Goal: Task Accomplishment & Management: Manage account settings

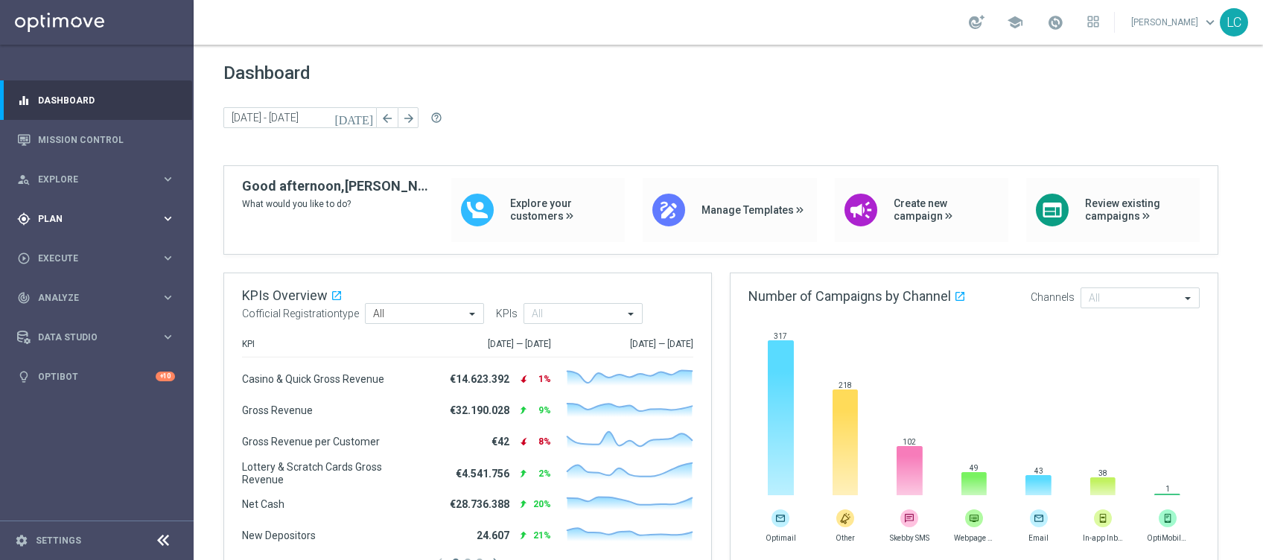
click at [74, 211] on div "gps_fixed Plan keyboard_arrow_right" at bounding box center [96, 218] width 192 height 39
click at [86, 144] on link "Mission Control" at bounding box center [106, 139] width 137 height 39
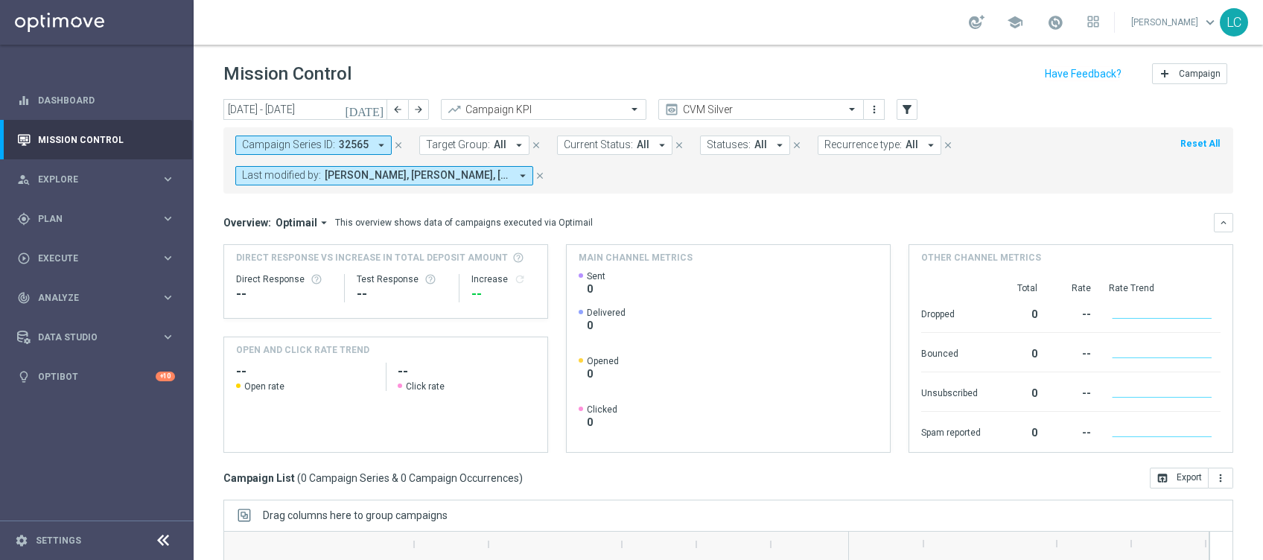
click at [397, 141] on icon "close" at bounding box center [398, 145] width 10 height 10
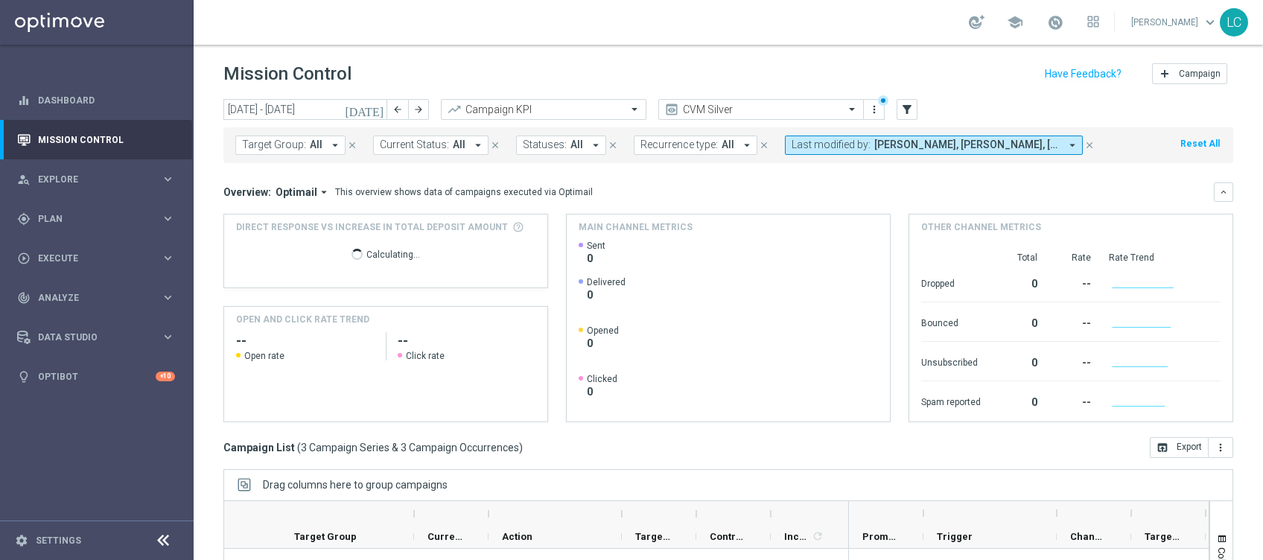
click at [278, 147] on span "Target Group:" at bounding box center [274, 144] width 64 height 13
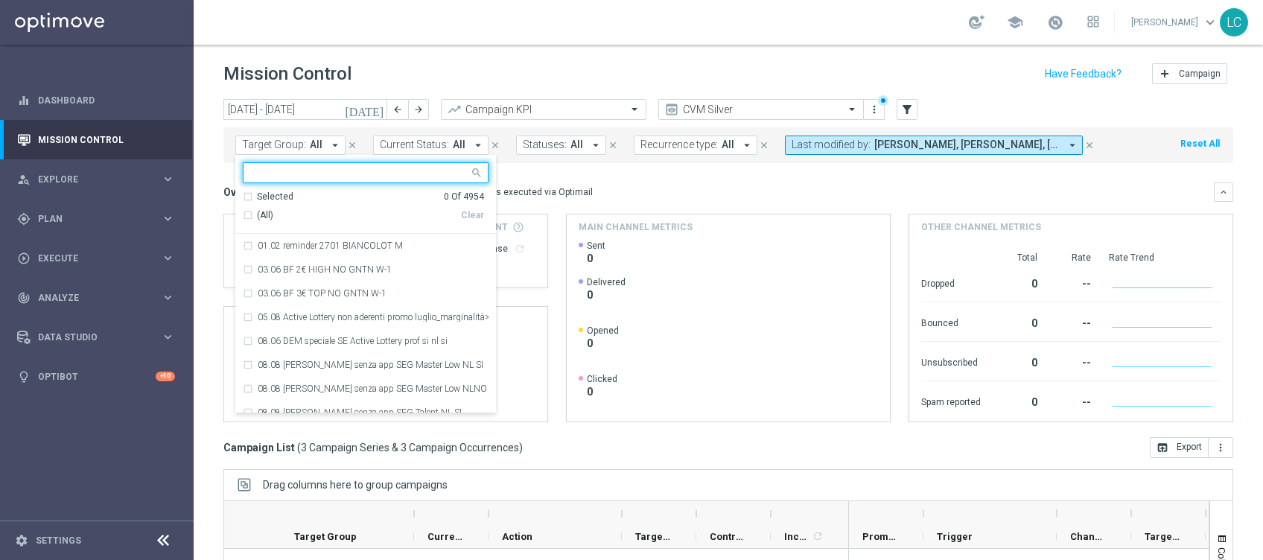
paste input "Active BETTING Master low saldo GGRnb>0"
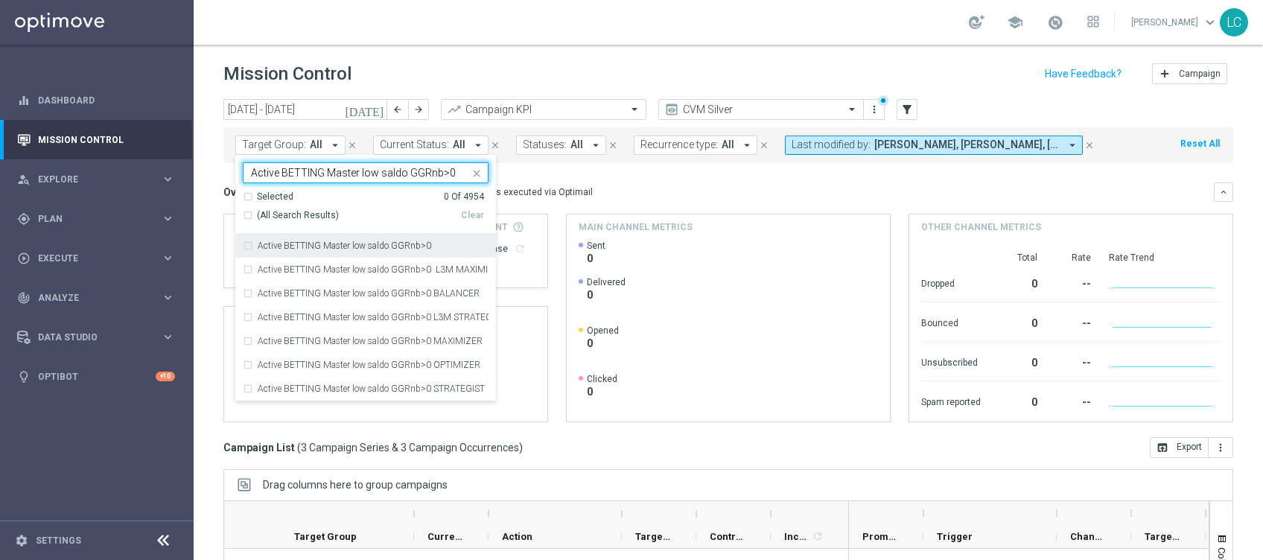
click at [381, 246] on label "Active BETTING Master low saldo GGRnb>0" at bounding box center [344, 245] width 173 height 9
type input "Active BETTING Master low saldo GGRnb>0"
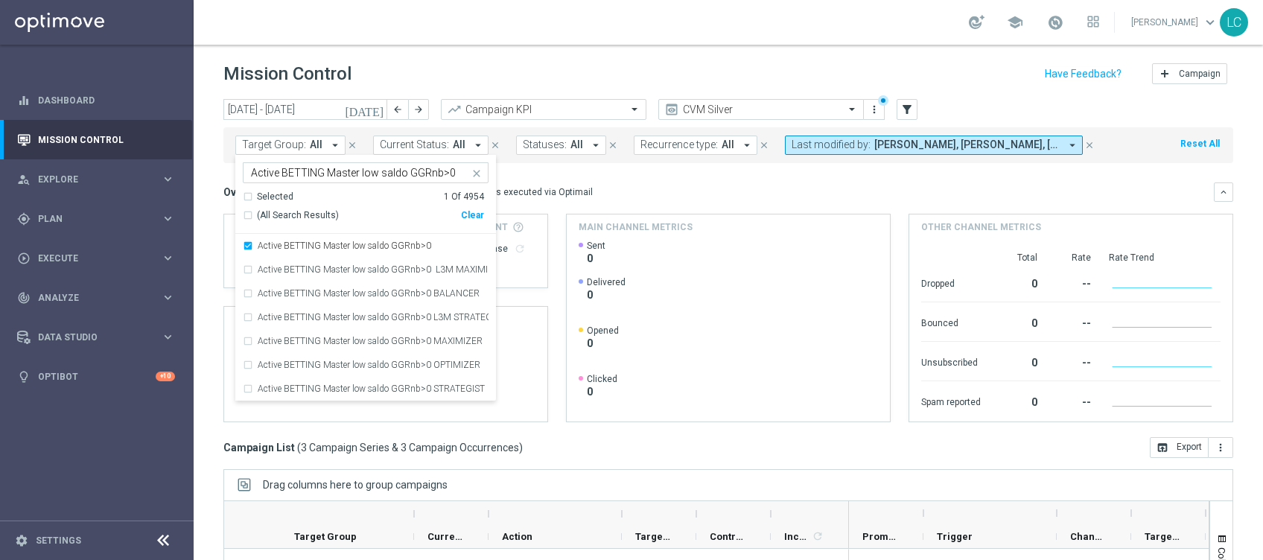
click at [555, 197] on div "This overview shows data of campaigns executed via Optimail" at bounding box center [464, 191] width 258 height 13
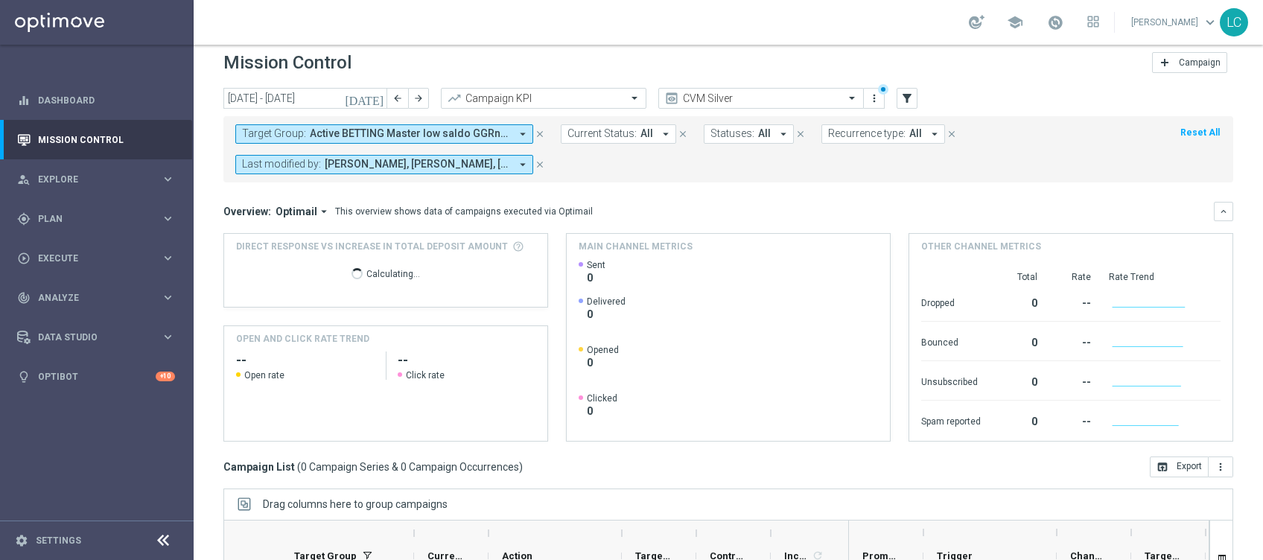
scroll to position [10, 0]
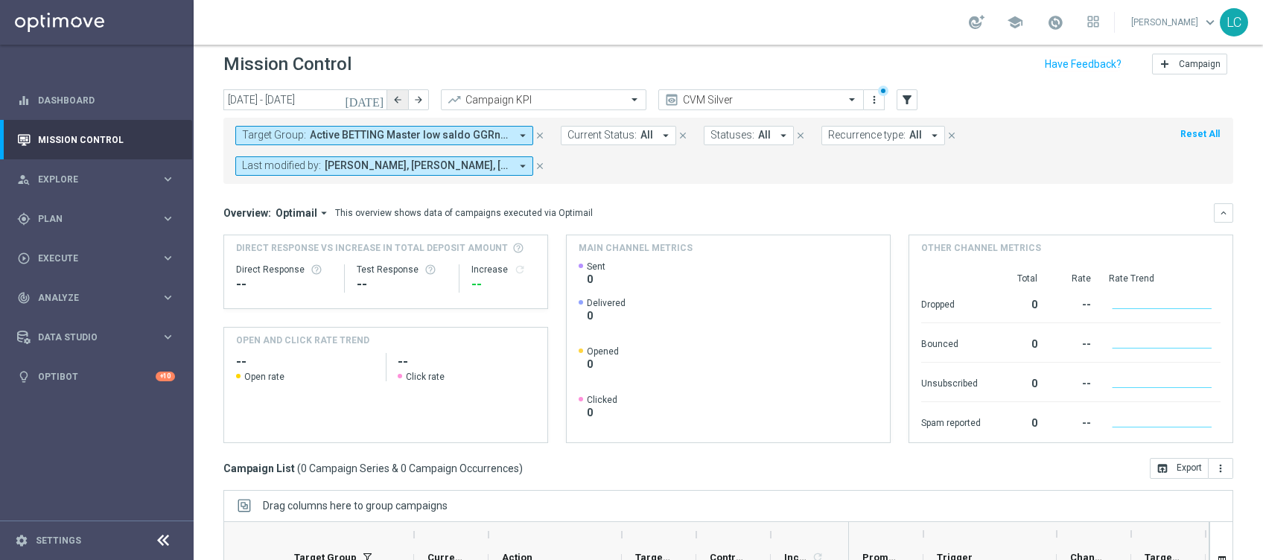
click at [393, 99] on icon "arrow_back" at bounding box center [397, 100] width 10 height 10
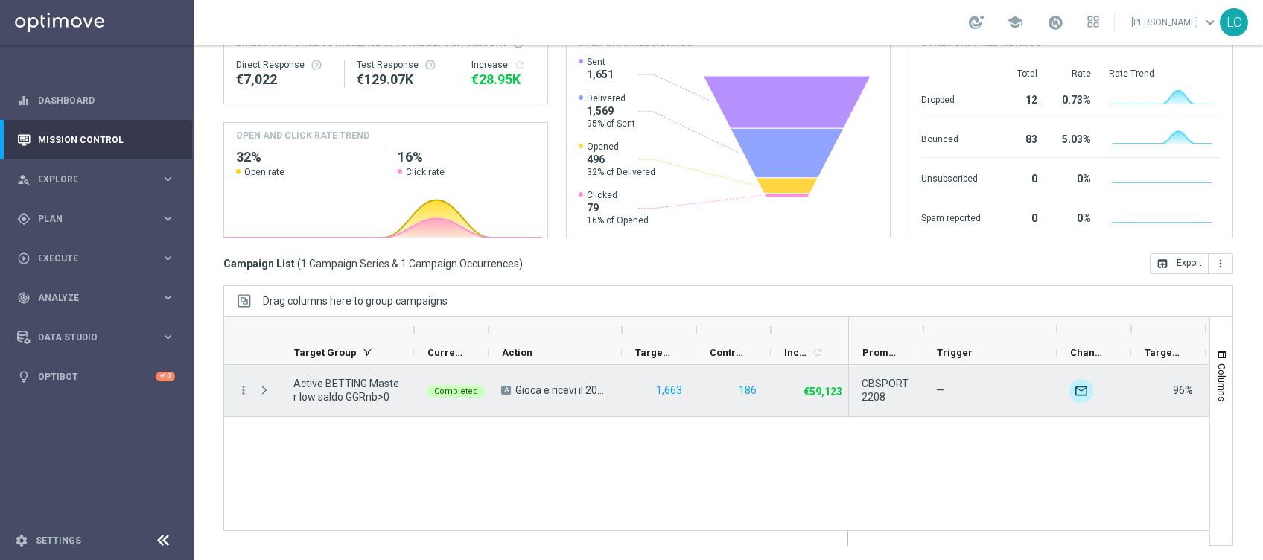
scroll to position [0, 0]
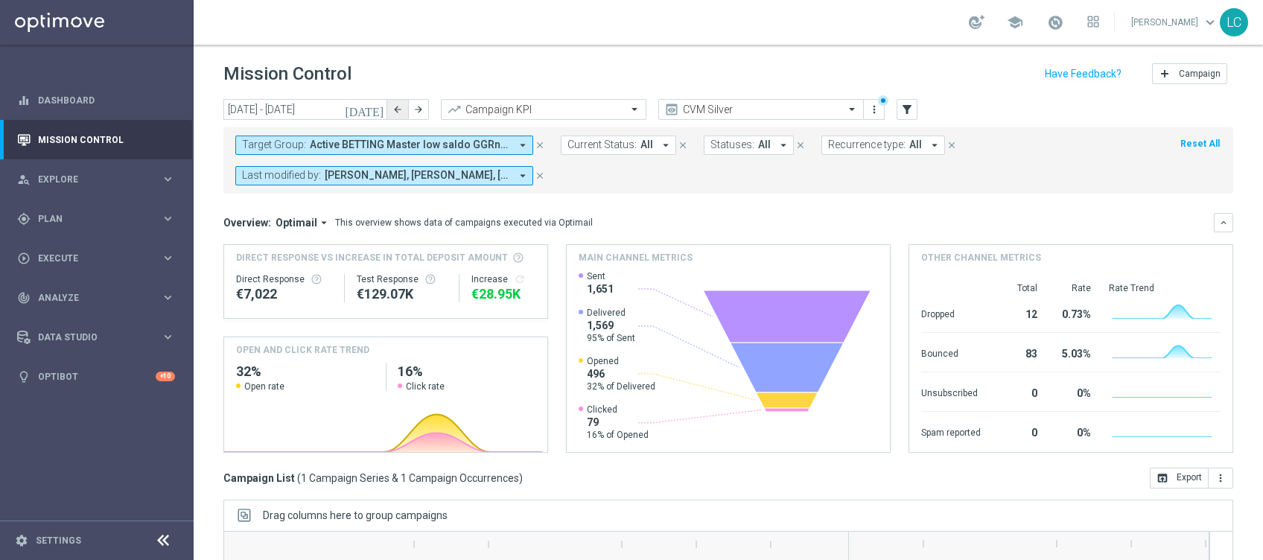
click at [392, 106] on icon "arrow_back" at bounding box center [397, 109] width 10 height 10
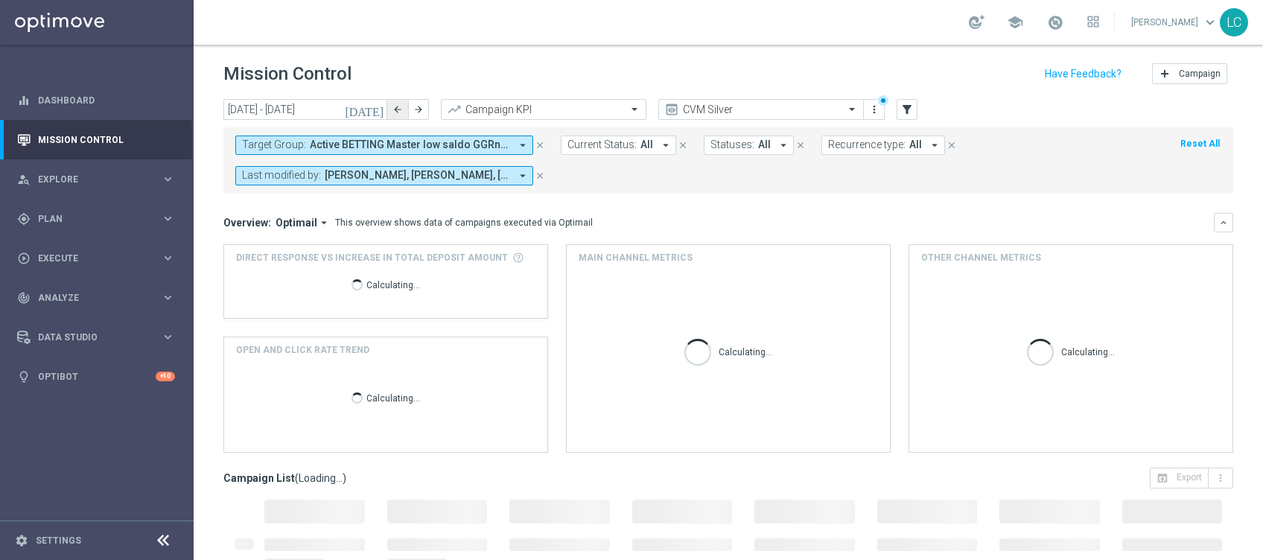
click at [392, 106] on icon "arrow_back" at bounding box center [397, 109] width 10 height 10
type input "04 Aug 2025 - 10 Aug 2025"
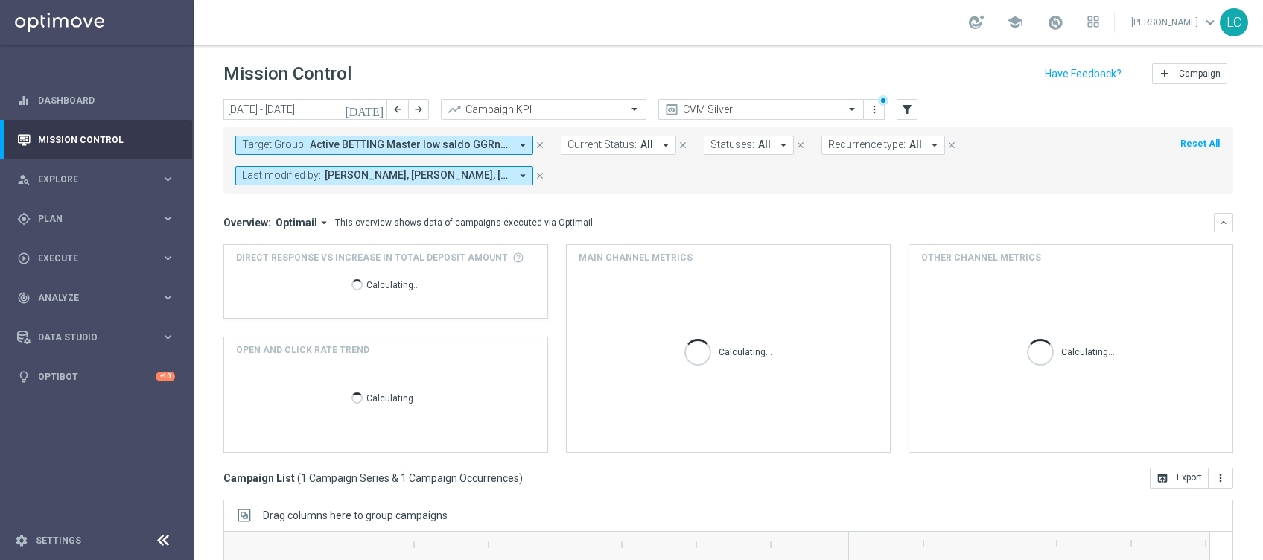
scroll to position [214, 0]
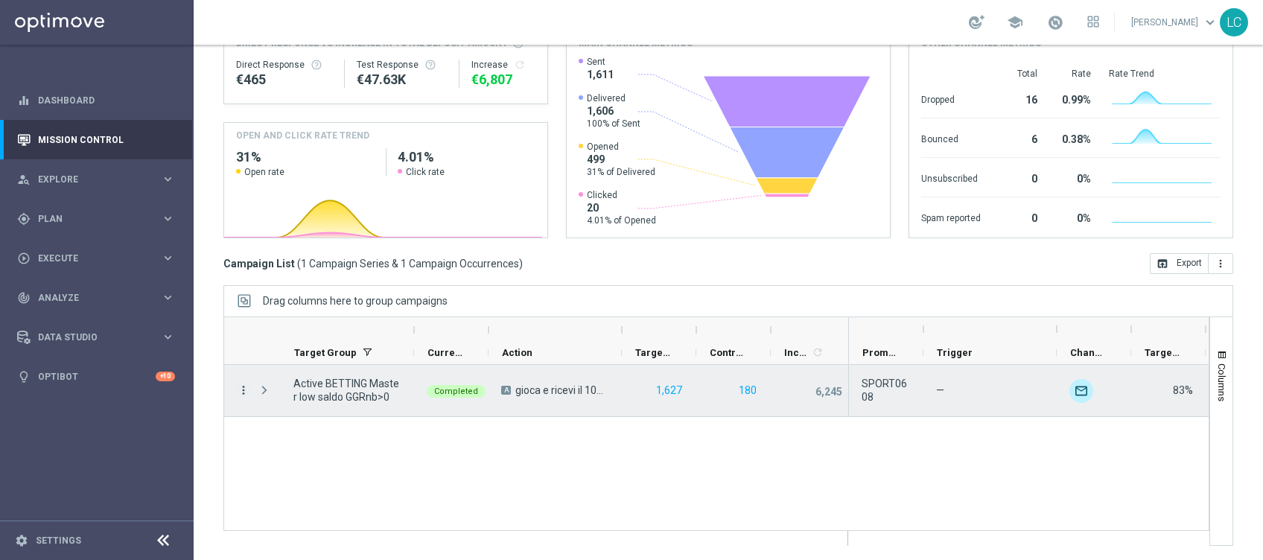
click at [240, 388] on icon "more_vert" at bounding box center [243, 389] width 13 height 13
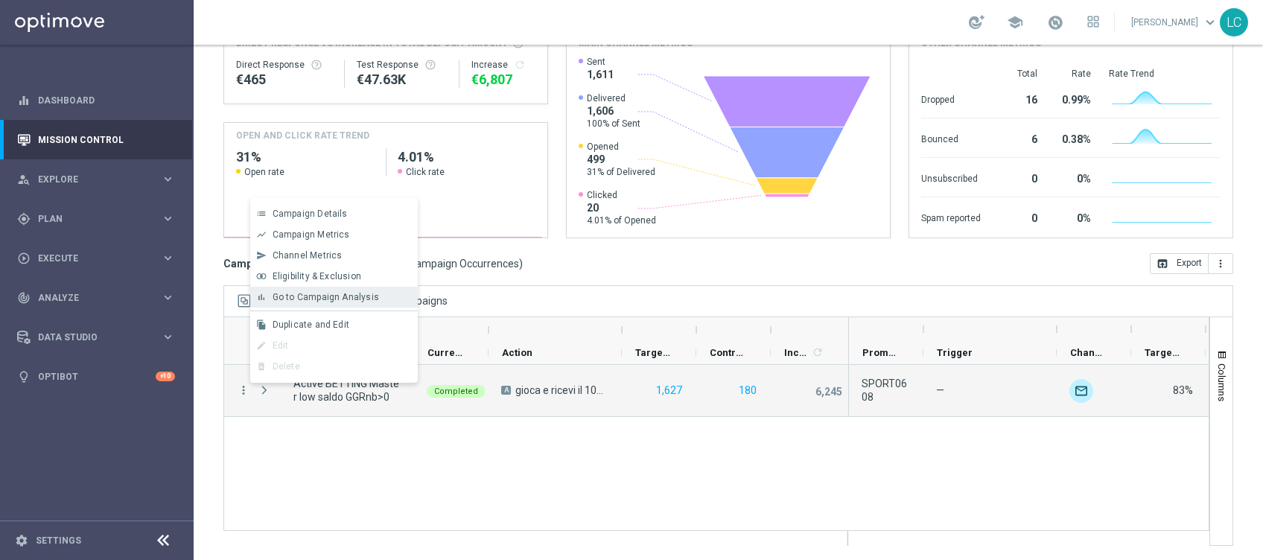
click at [339, 296] on span "Go to Campaign Analysis" at bounding box center [325, 297] width 106 height 10
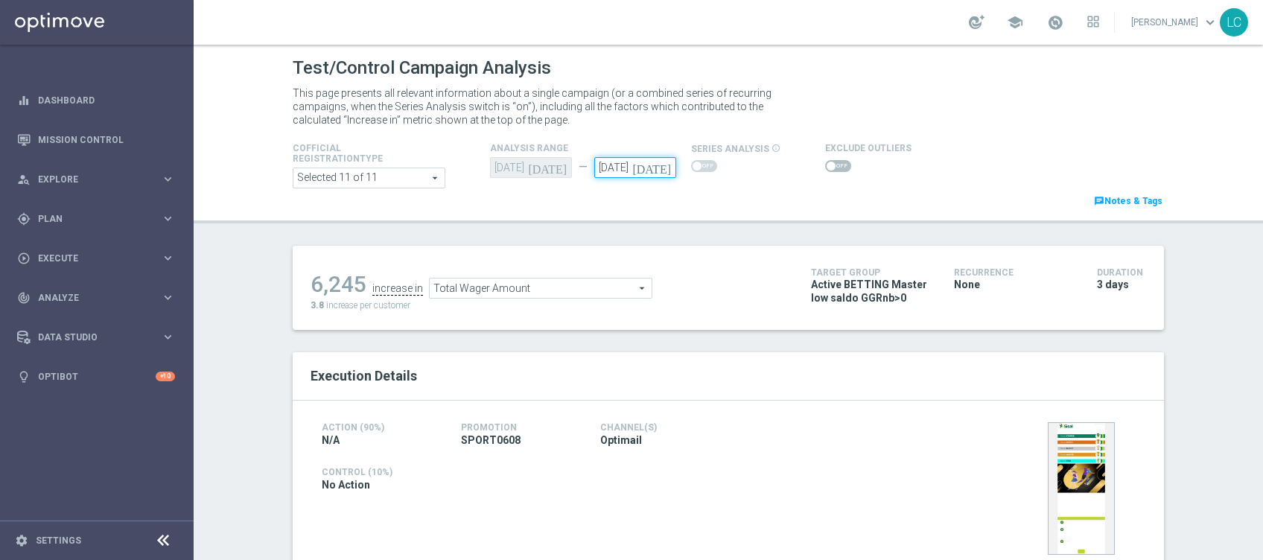
click at [610, 171] on input "[DATE]" at bounding box center [635, 167] width 82 height 21
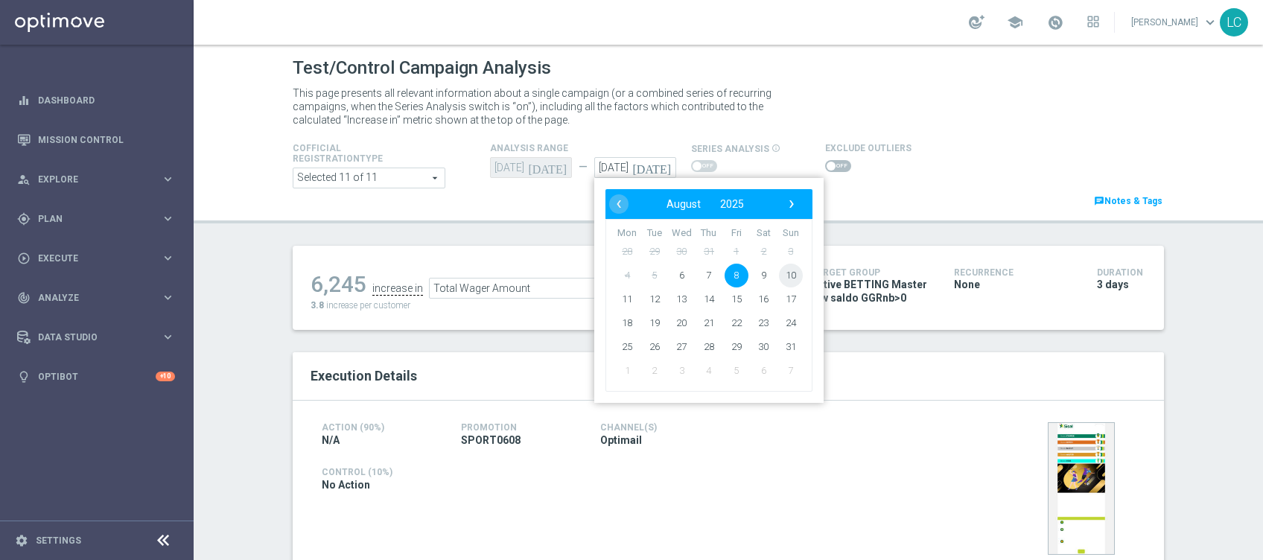
click at [779, 273] on span "10" at bounding box center [791, 276] width 24 height 24
type input "[DATE]"
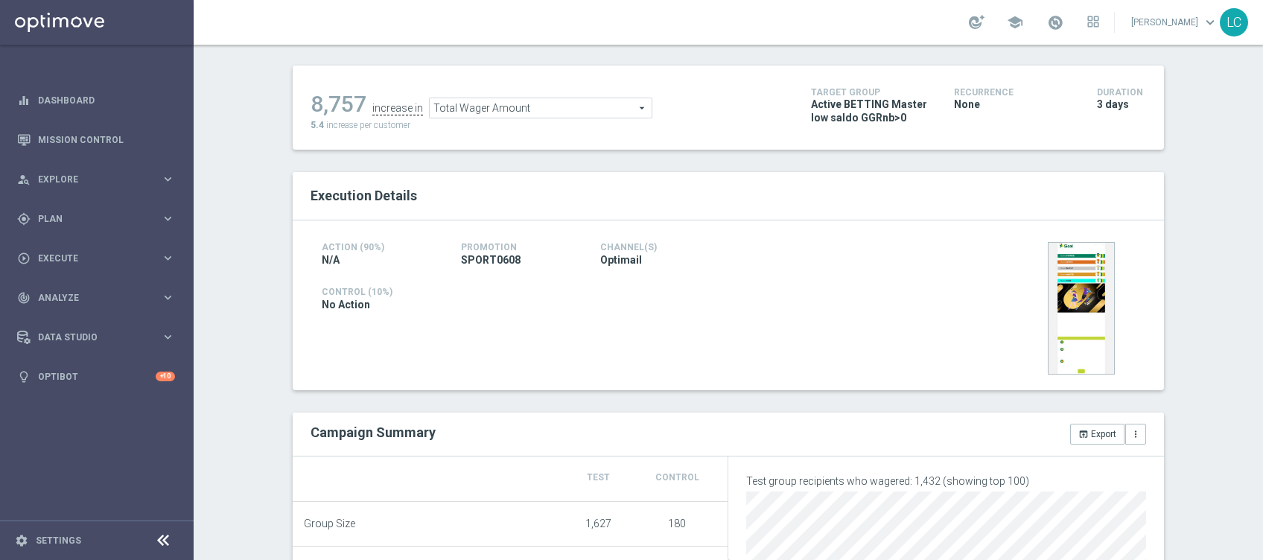
scroll to position [179, 0]
click at [528, 106] on span "Total Wager Amount" at bounding box center [541, 109] width 222 height 19
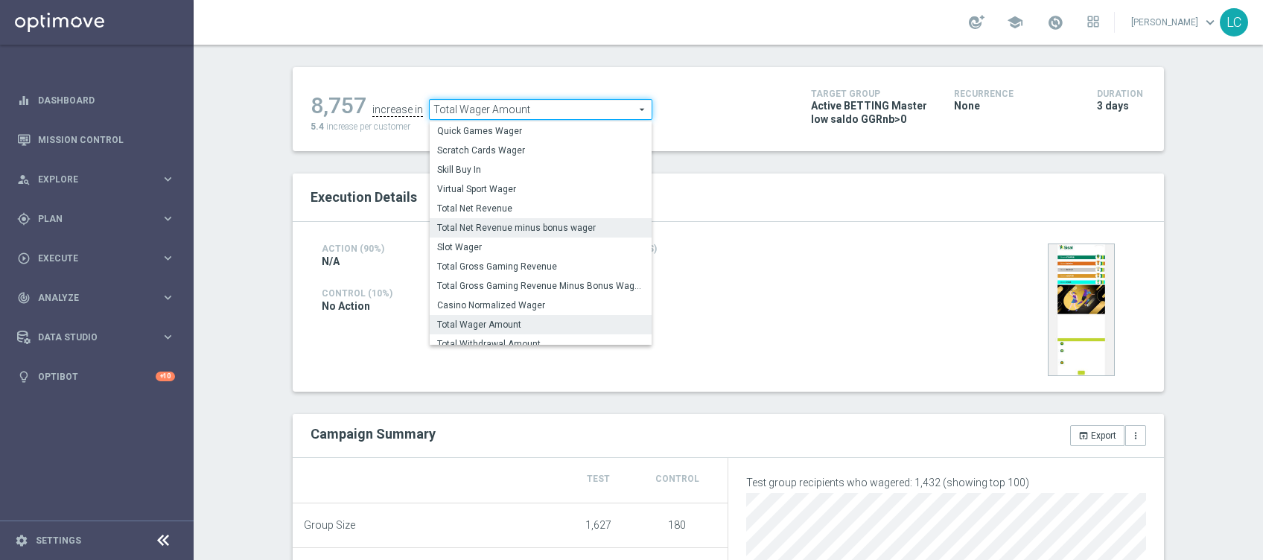
scroll to position [169, 0]
click at [530, 265] on span "Total Gross Gaming Revenue" at bounding box center [540, 265] width 207 height 12
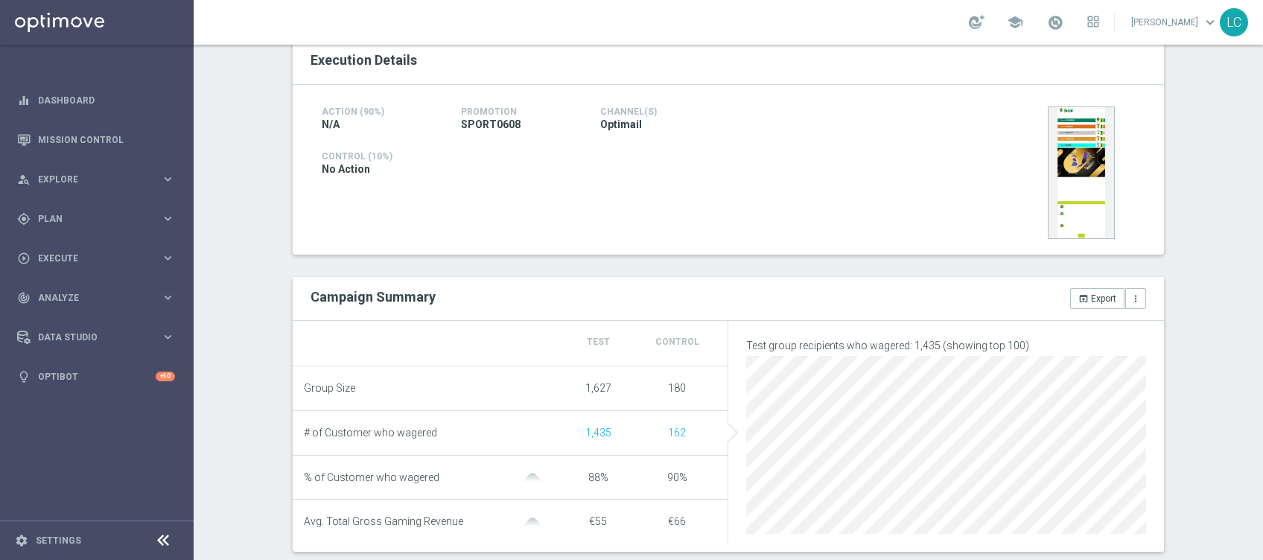
scroll to position [143, 0]
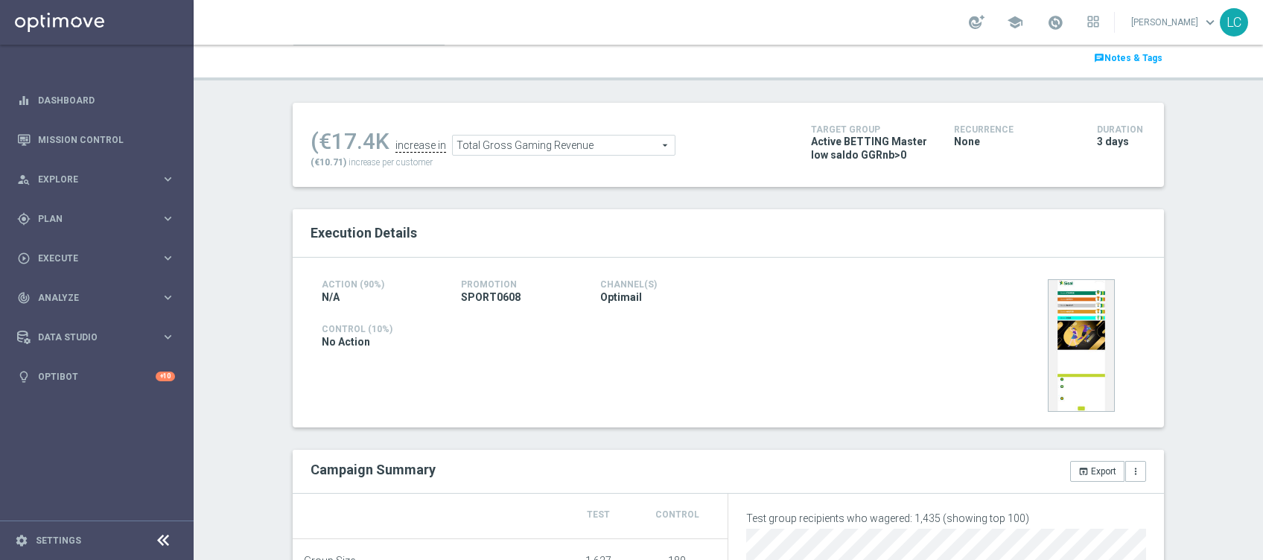
click at [586, 143] on span "Total Gross Gaming Revenue" at bounding box center [564, 144] width 222 height 19
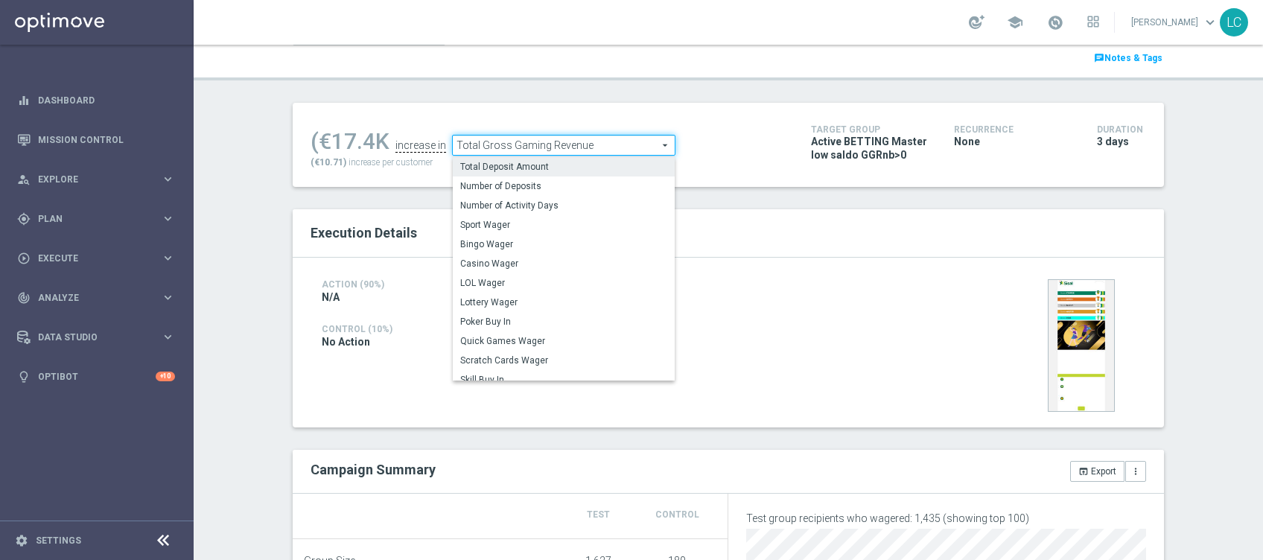
click at [581, 162] on span "Total Deposit Amount" at bounding box center [563, 167] width 207 height 12
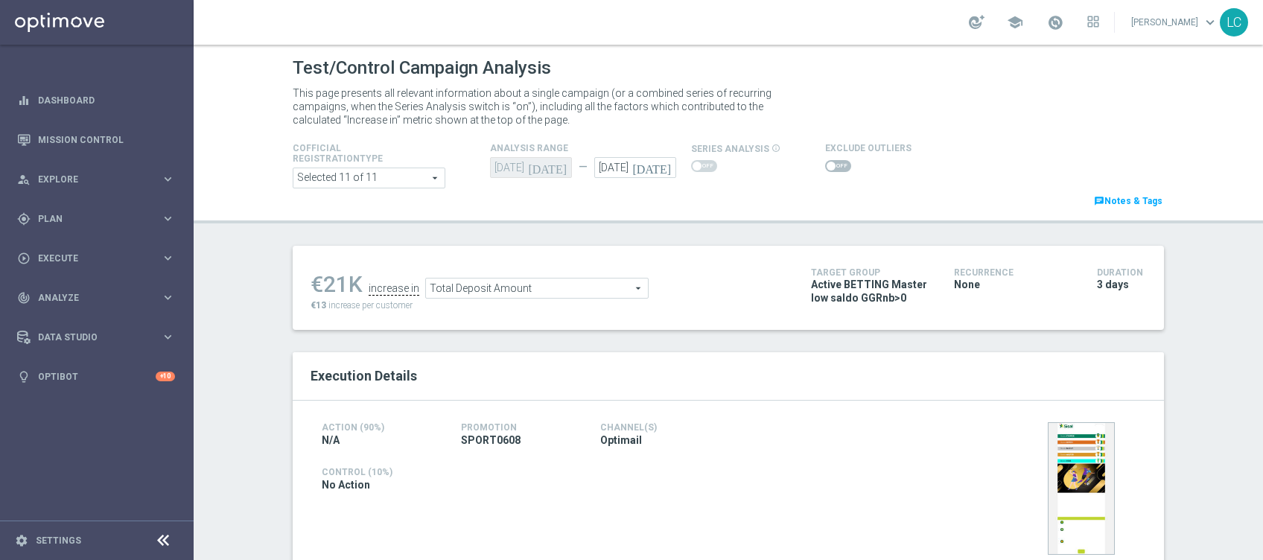
click at [587, 278] on span "Total Deposit Amount" at bounding box center [537, 287] width 222 height 19
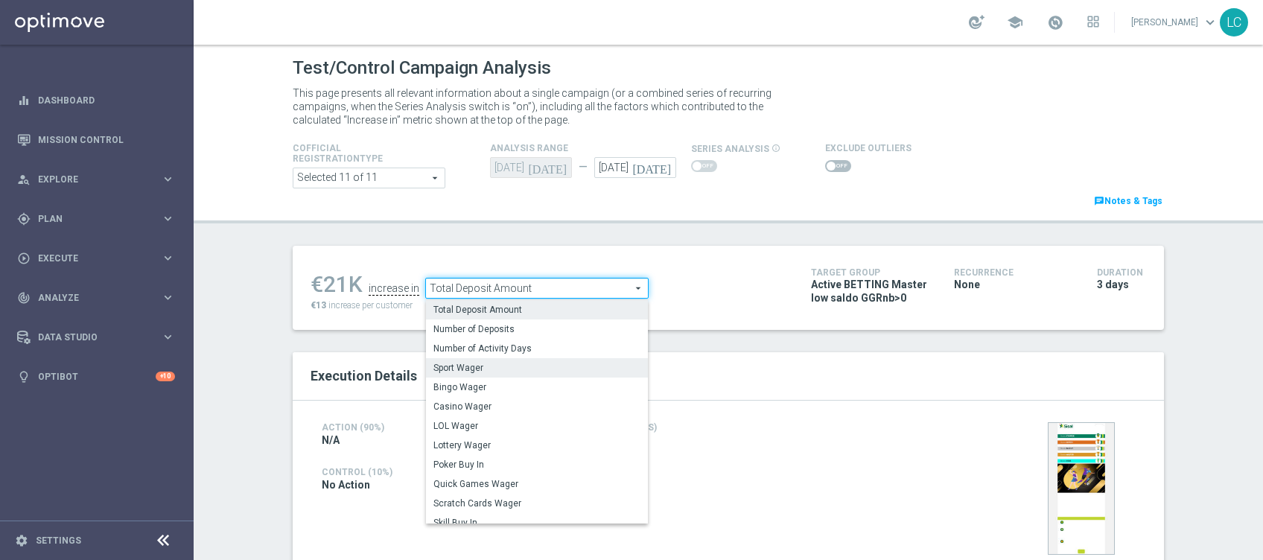
click at [551, 367] on span "Sport Wager" at bounding box center [536, 368] width 207 height 12
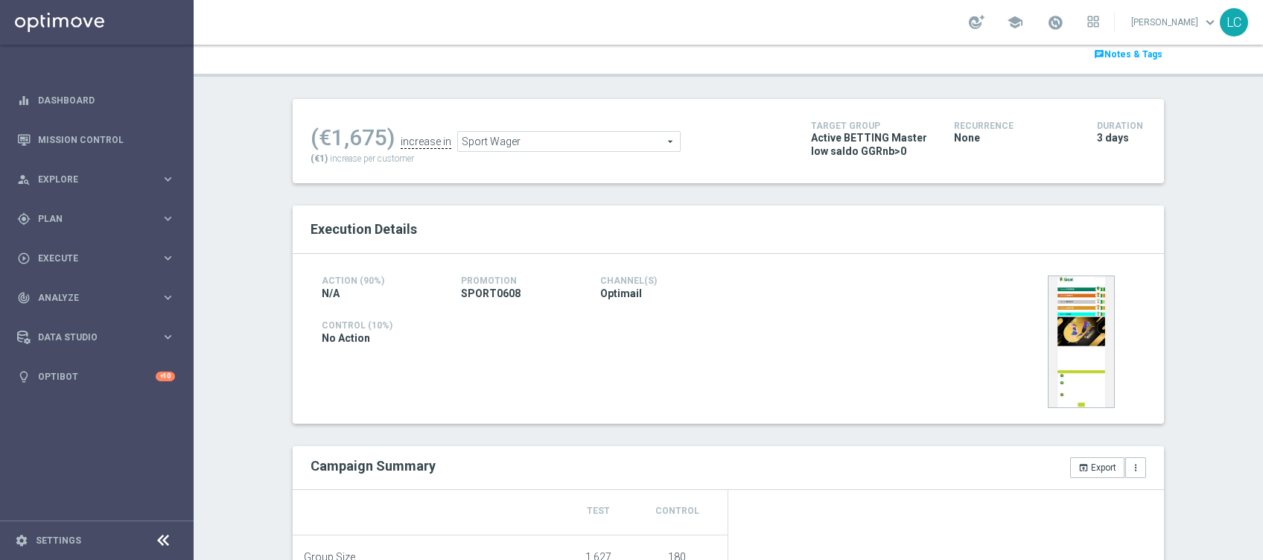
scroll to position [127, 0]
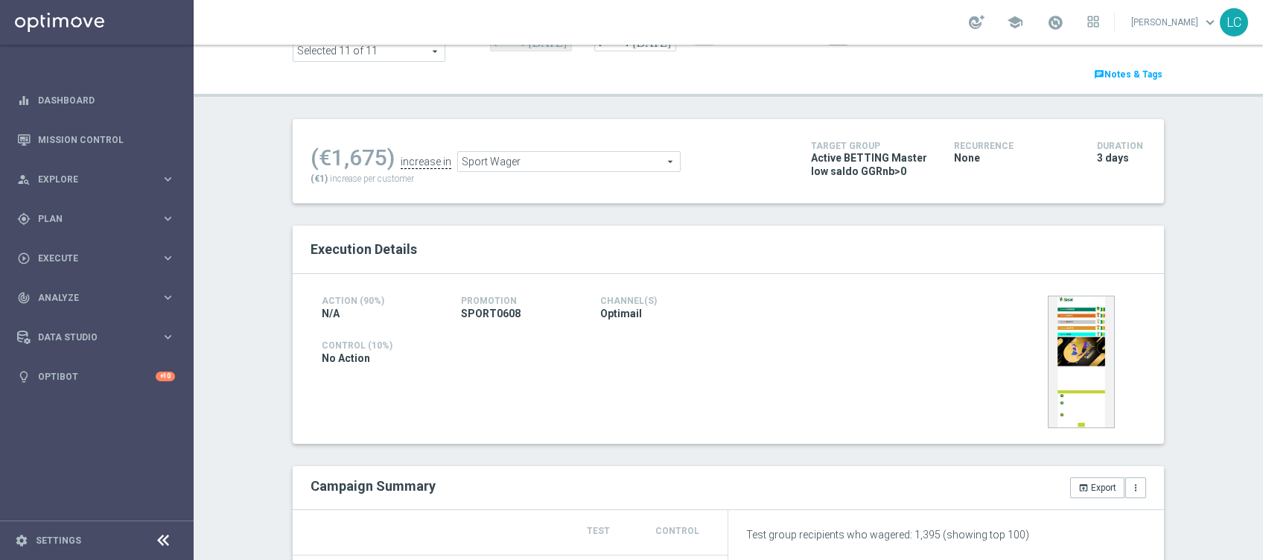
click at [530, 167] on span "Sport Wager" at bounding box center [569, 161] width 222 height 19
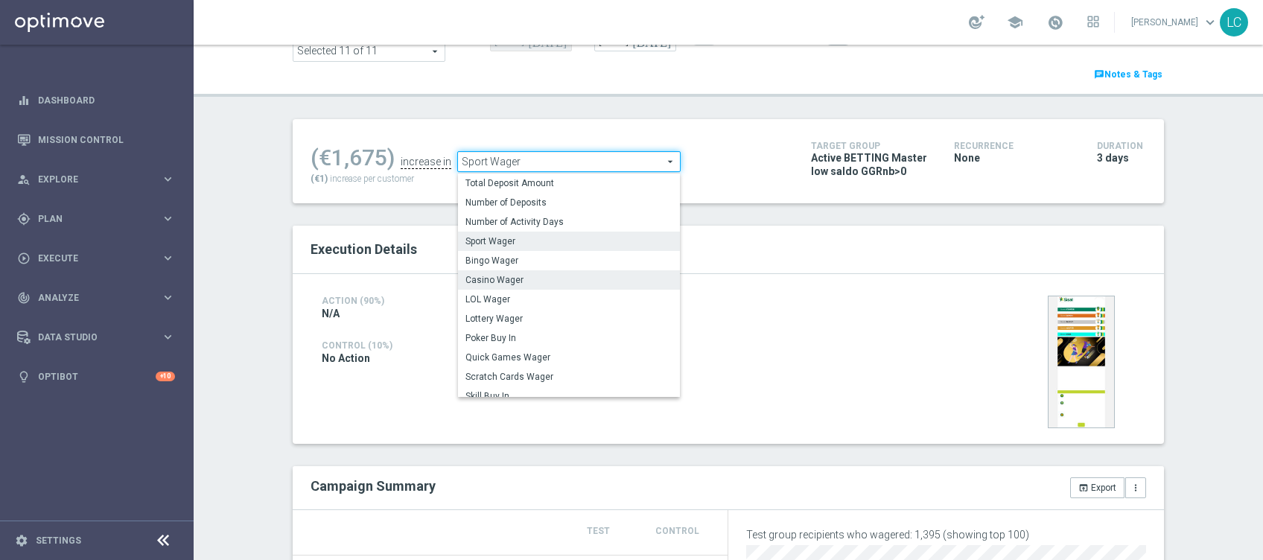
click at [525, 281] on span "Casino Wager" at bounding box center [568, 280] width 207 height 12
type input "Casino Wager"
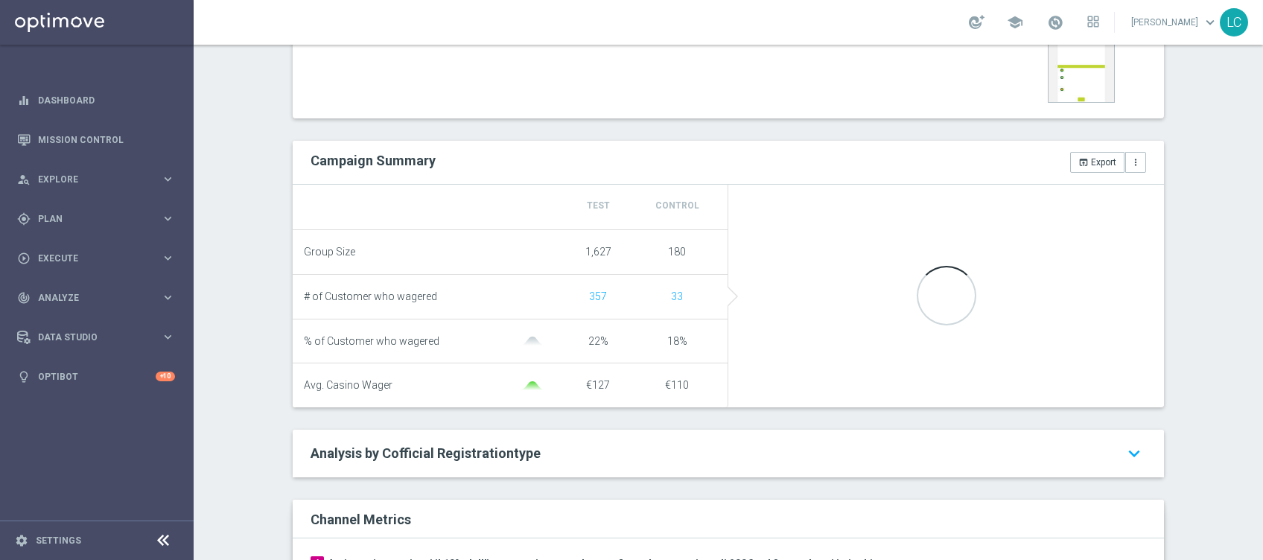
scroll to position [450, 0]
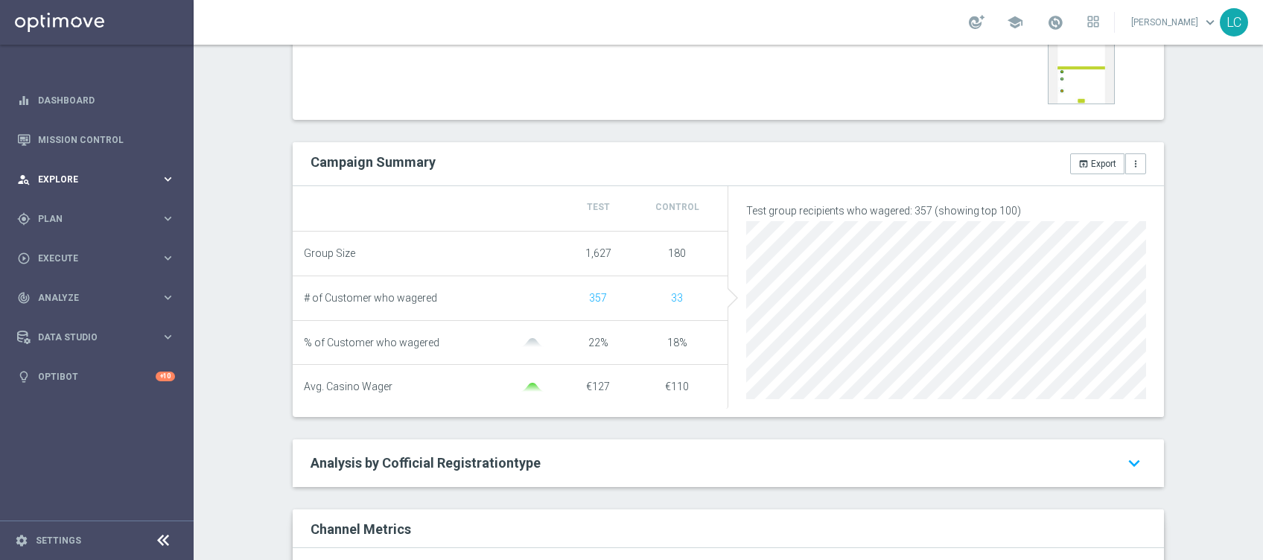
click at [95, 179] on span "Explore" at bounding box center [99, 179] width 123 height 9
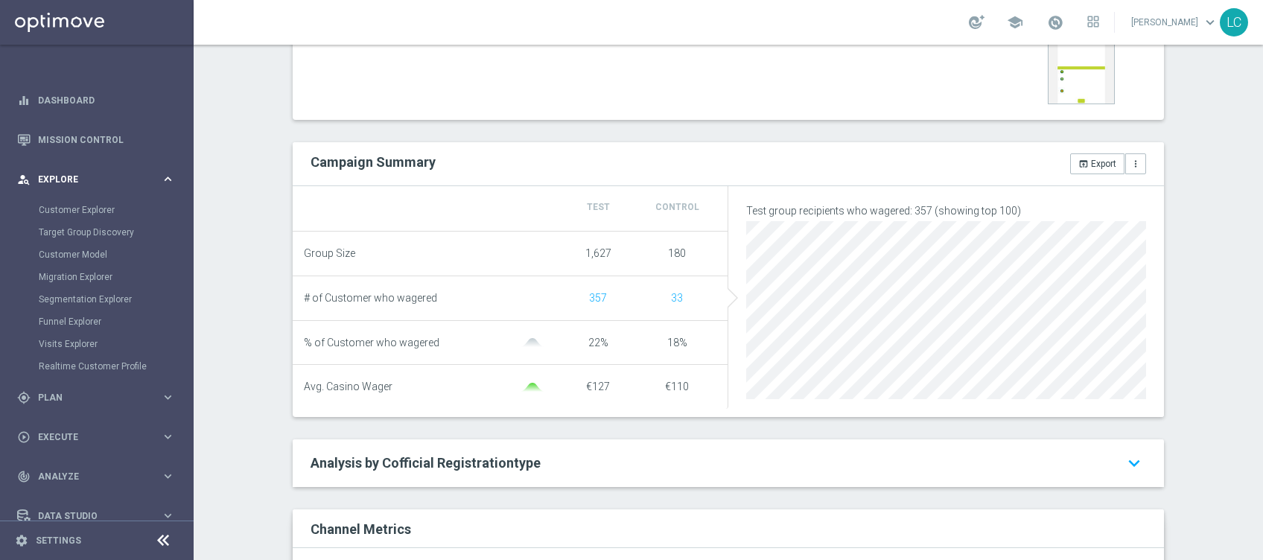
click at [77, 177] on span "Explore" at bounding box center [99, 179] width 123 height 9
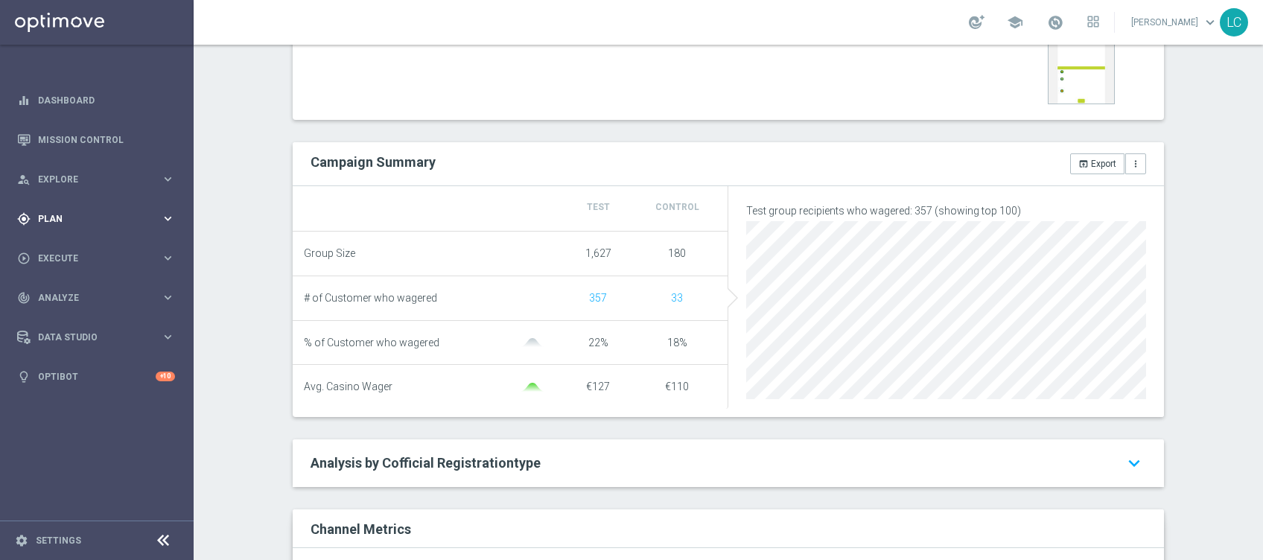
click at [84, 214] on span "Plan" at bounding box center [99, 218] width 123 height 9
click at [66, 251] on link "Target Groups" at bounding box center [97, 249] width 116 height 12
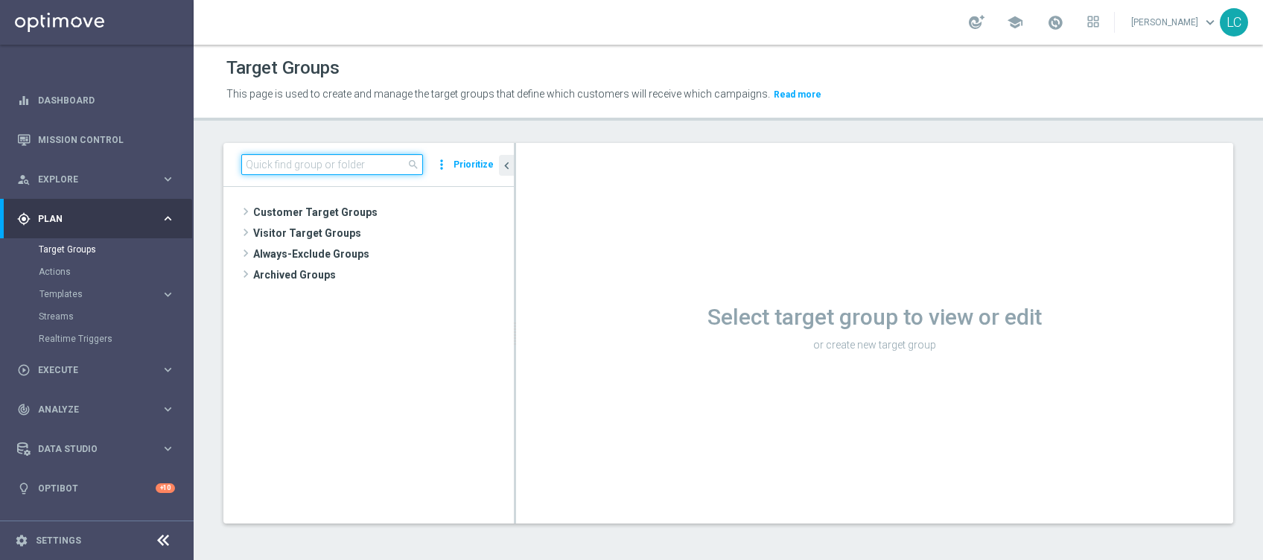
click at [305, 158] on input at bounding box center [332, 164] width 182 height 21
click at [294, 163] on input at bounding box center [332, 164] width 182 height 21
paste input "Active BETTING TOTALI nosaldo GGRnb > 200 L3M Media>=20"
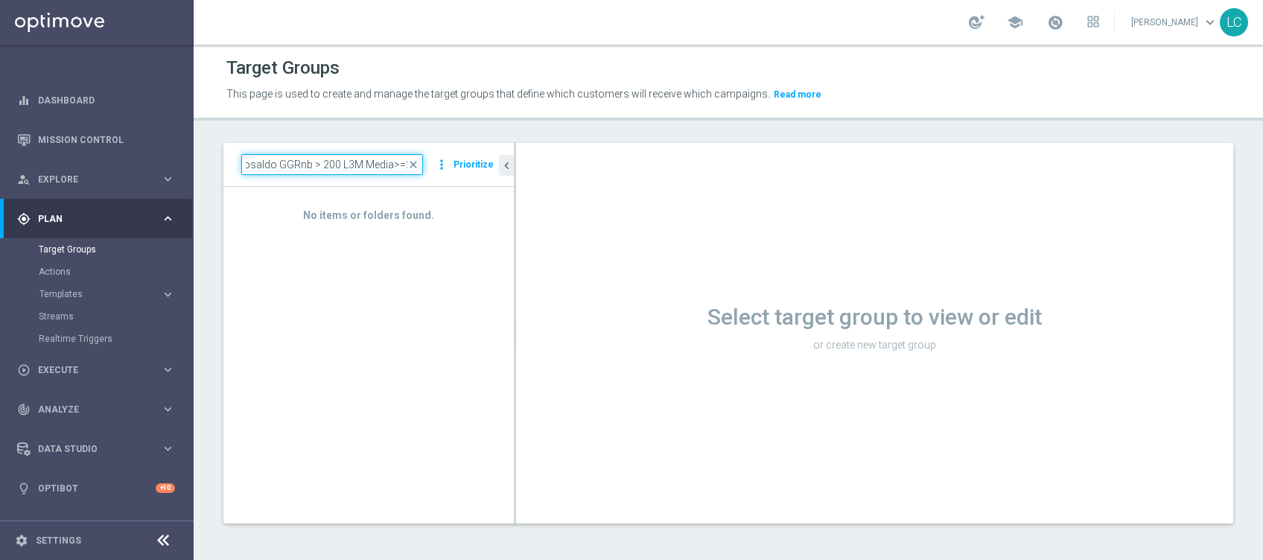
click at [327, 162] on input "Active BETTING TOTALI nosaldo GGRnb > 200 L3M Media>=20" at bounding box center [332, 164] width 182 height 21
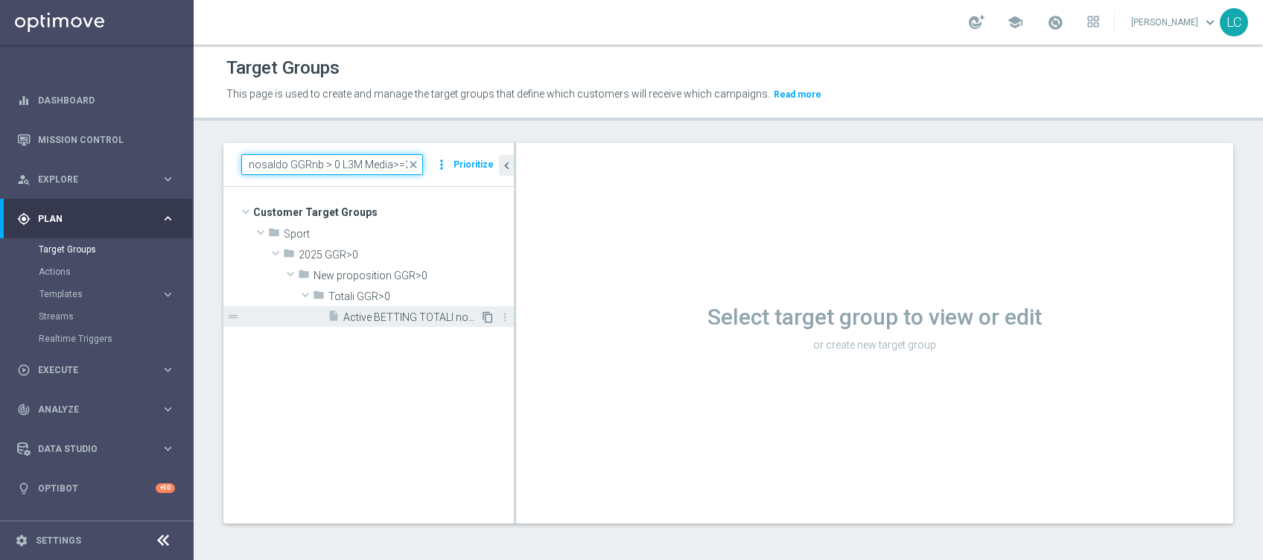
type input "Active BETTING TOTALI nosaldo GGRnb > 0 L3M Media>=20"
click at [488, 311] on icon "content_copy" at bounding box center [488, 317] width 12 height 12
click at [459, 313] on span "Active BETTING TOTALI nosaldo GGRnb > 0 L3M Media>=20" at bounding box center [411, 317] width 137 height 13
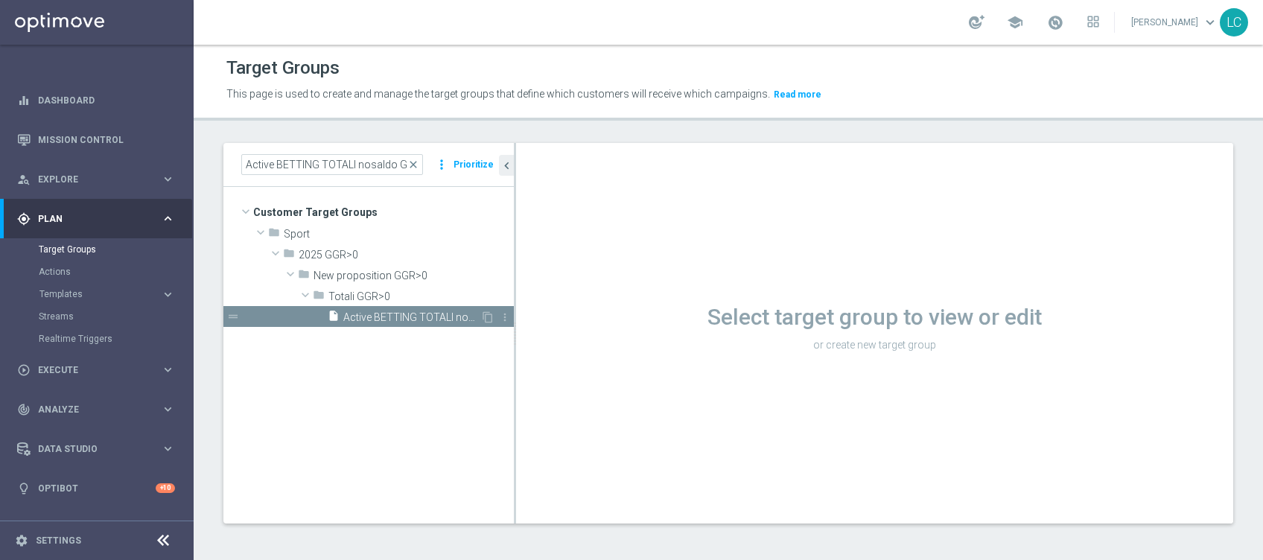
click at [459, 313] on span "Active BETTING TOTALI nosaldo GGRnb > 0 L3M Media>=20" at bounding box center [411, 317] width 137 height 13
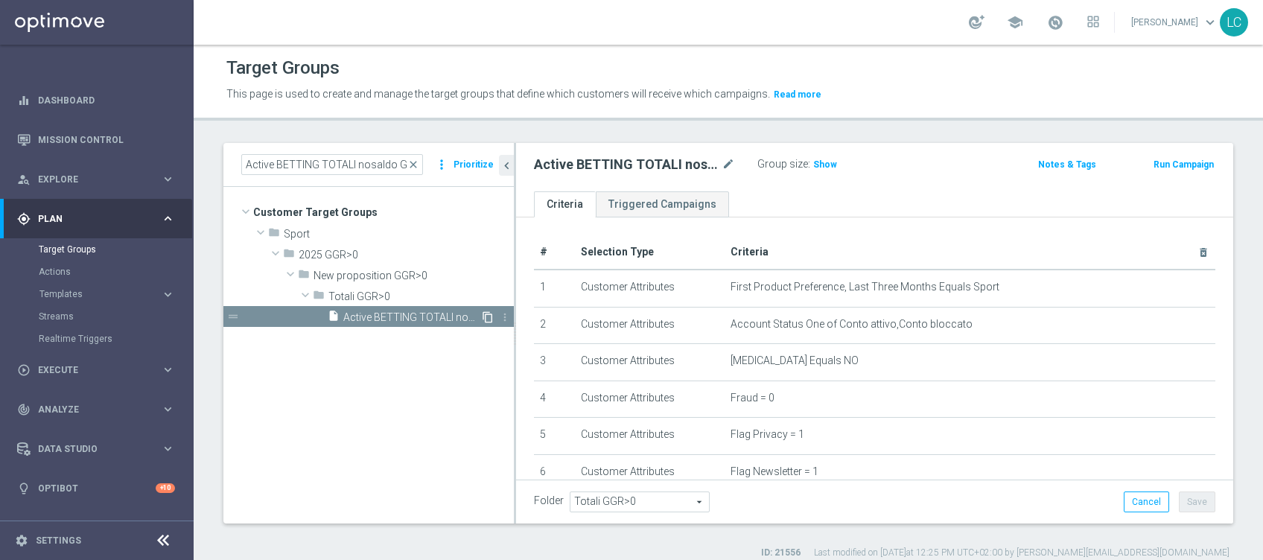
click at [492, 318] on icon "content_copy" at bounding box center [488, 317] width 12 height 12
click at [491, 320] on icon "content_copy" at bounding box center [488, 317] width 12 height 12
click at [417, 165] on span "close" at bounding box center [413, 165] width 12 height 12
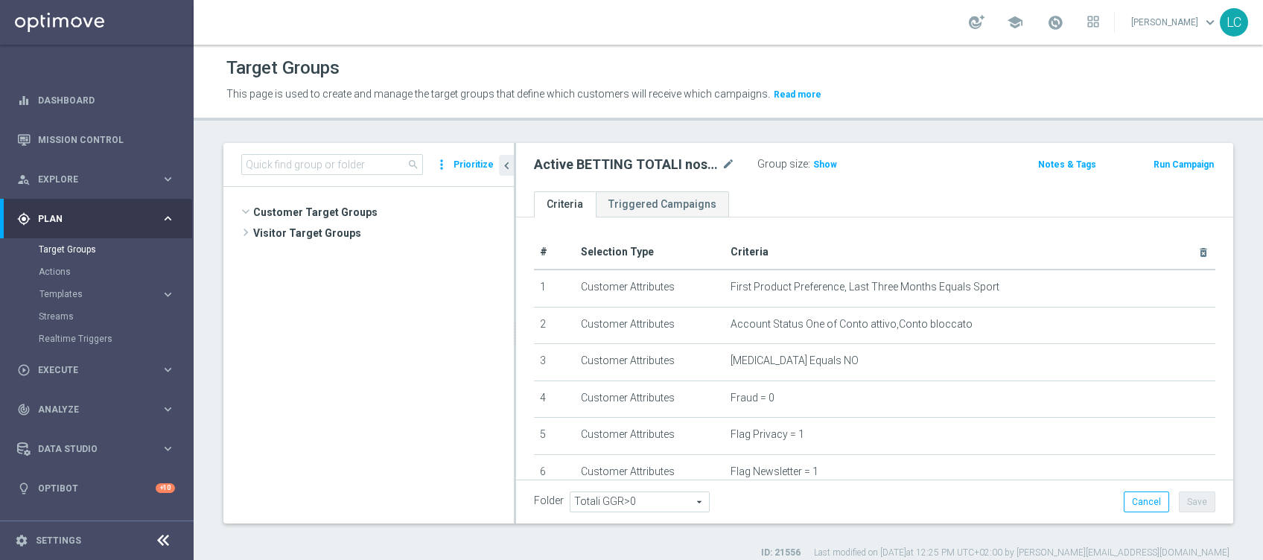
scroll to position [819, 0]
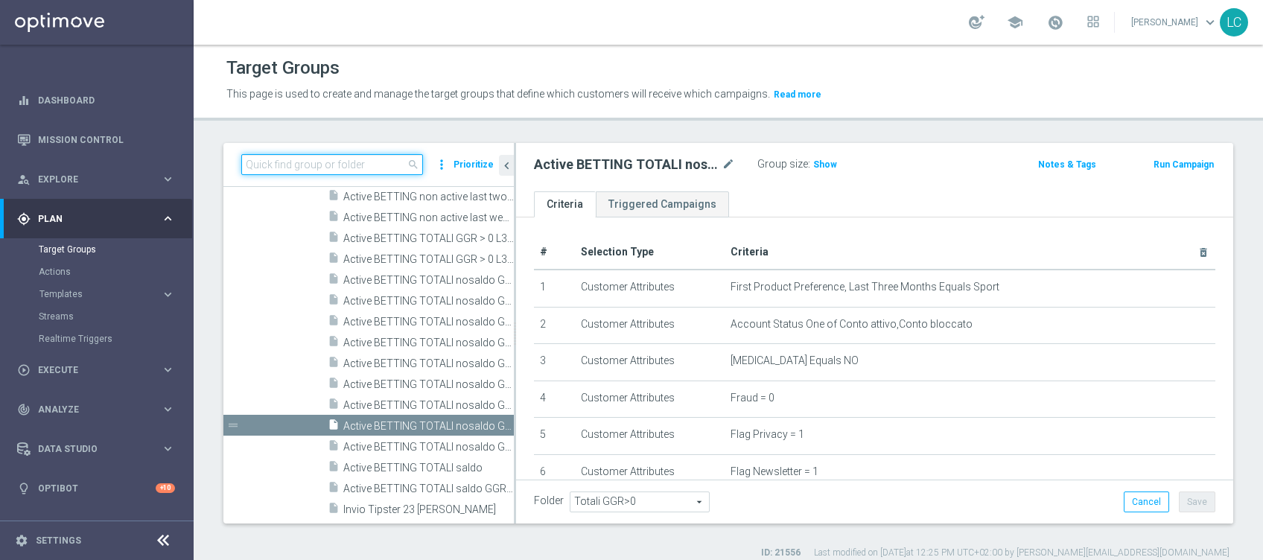
click at [378, 160] on input at bounding box center [332, 164] width 182 height 21
paste input "Active BETTING TOTALI nosaldo GGRnb > 200 L3M Media>=20"
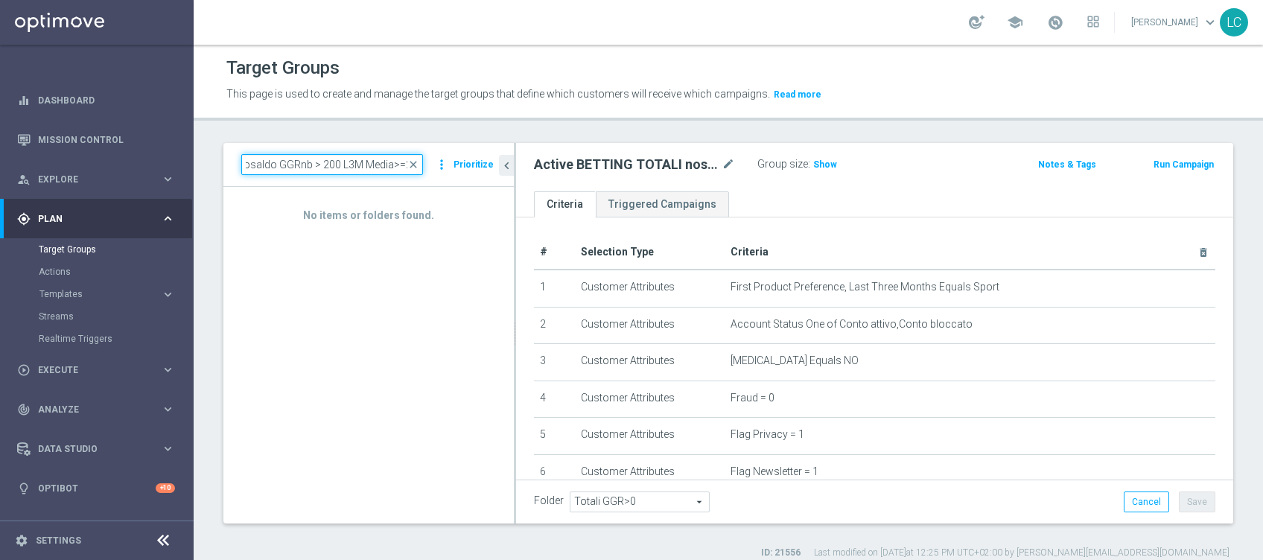
click at [331, 165] on input "Active BETTING TOTALI nosaldo GGRnb > 200 L3M Media>=20" at bounding box center [332, 164] width 182 height 21
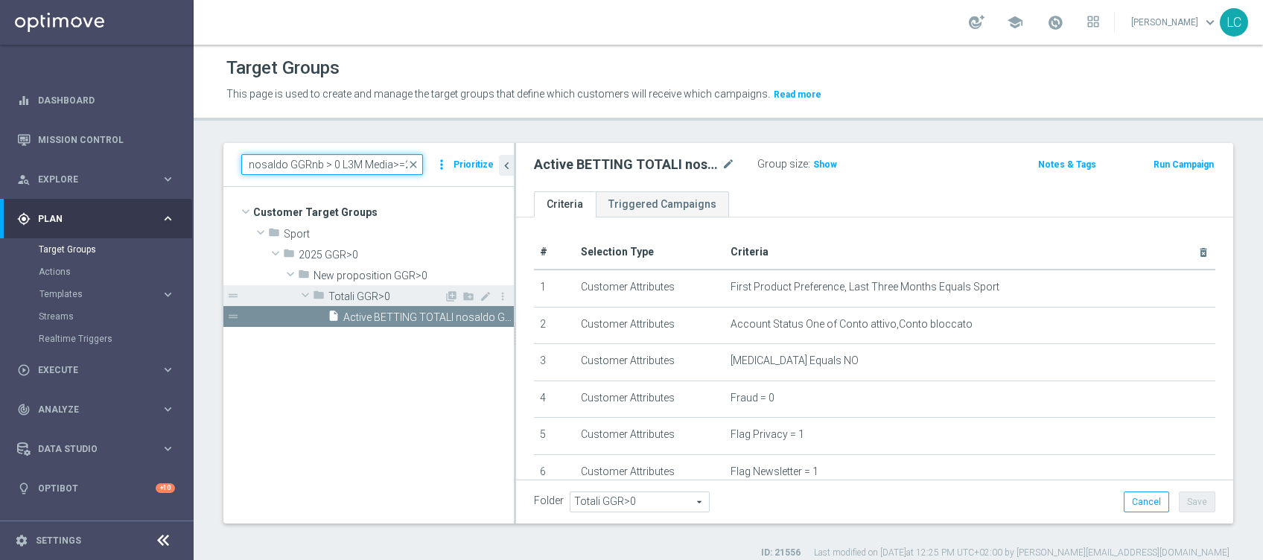
type input "Active BETTING TOTALI nosaldo GGRnb > 0 L3M Media>=20"
click at [372, 290] on span "Totali GGR>0" at bounding box center [385, 296] width 115 height 13
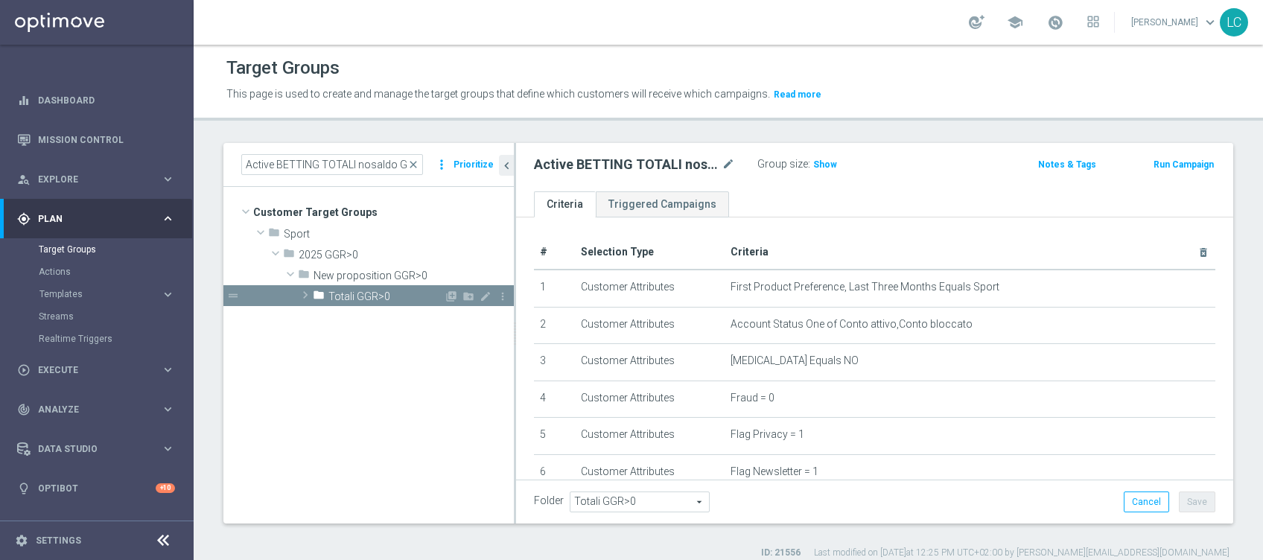
click at [372, 290] on span "Totali GGR>0" at bounding box center [385, 296] width 115 height 13
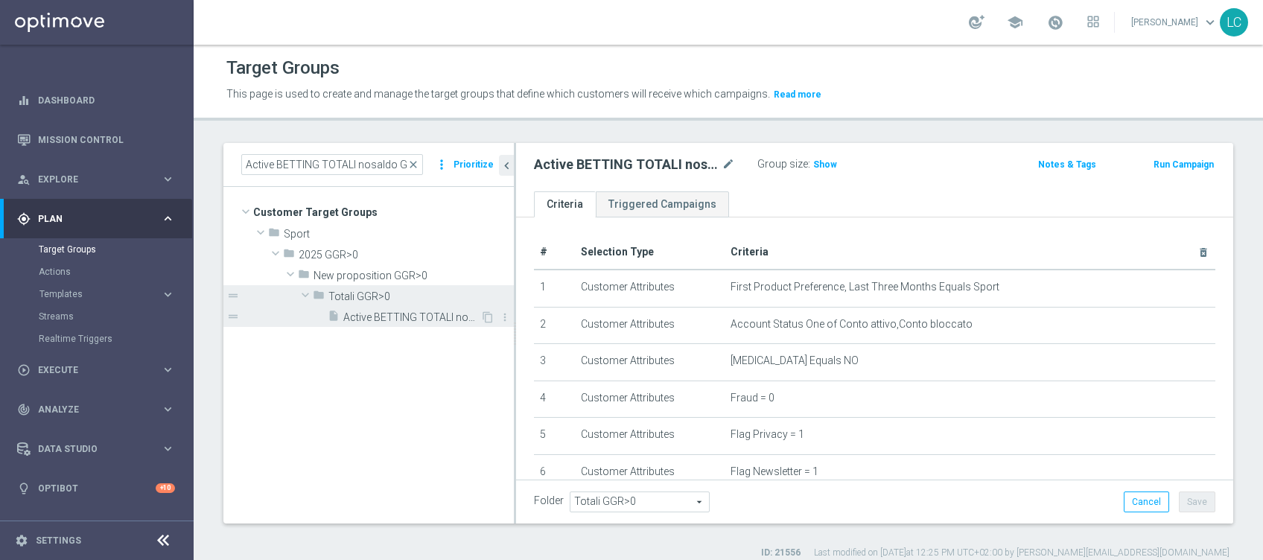
click at [367, 315] on span "Active BETTING TOTALI nosaldo GGRnb > 0 L3M Media>=20" at bounding box center [411, 317] width 137 height 13
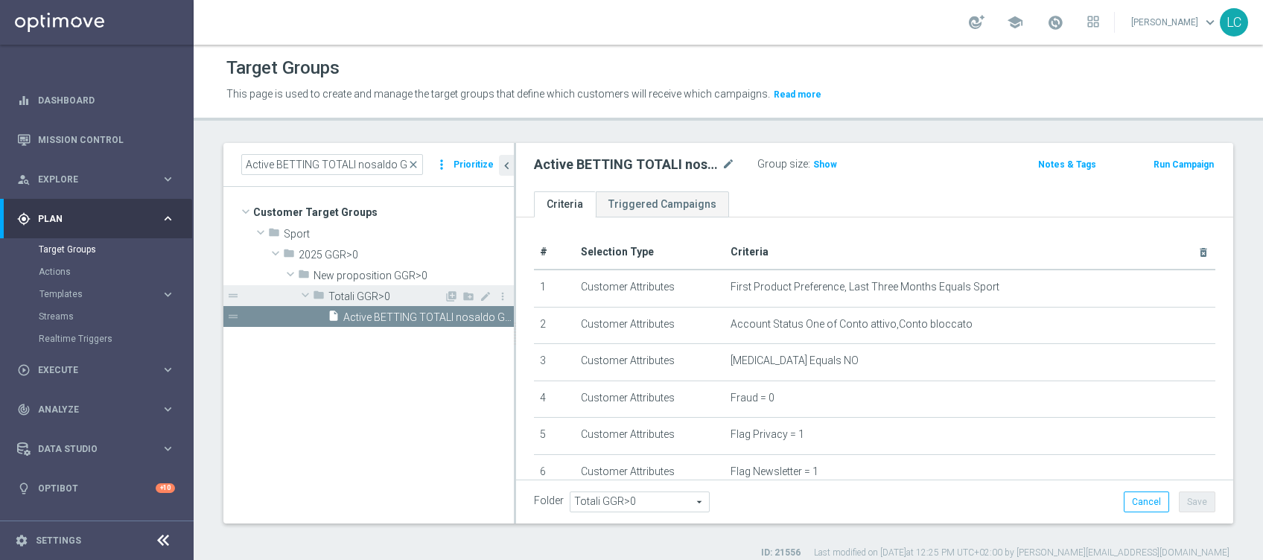
click at [376, 286] on div "folder Totali GGR>0" at bounding box center [378, 295] width 131 height 21
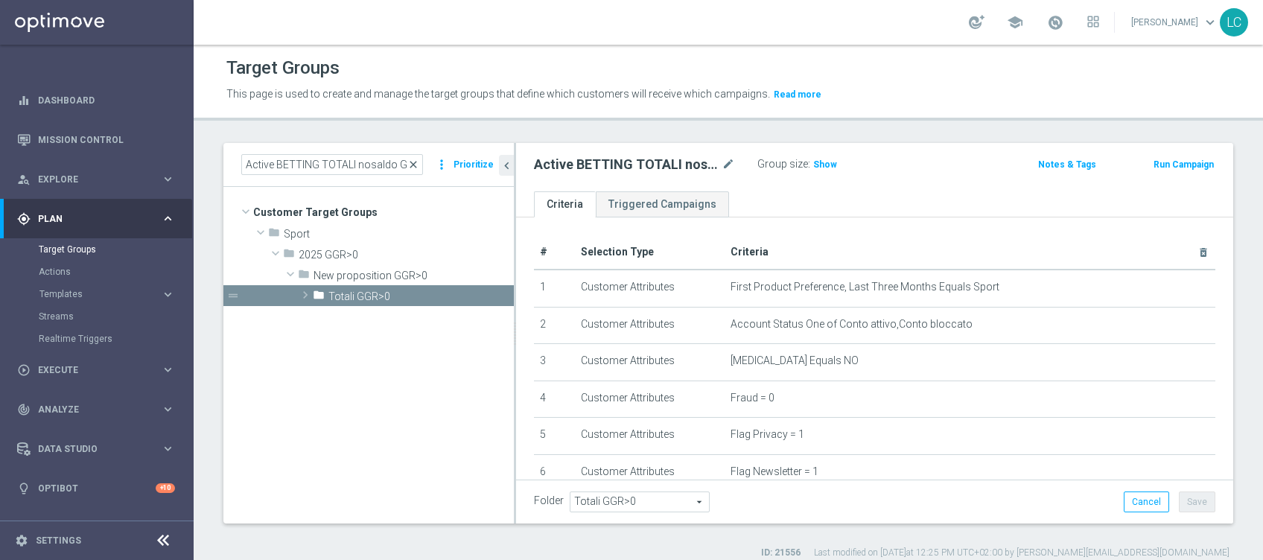
click at [411, 161] on span "close" at bounding box center [413, 165] width 12 height 12
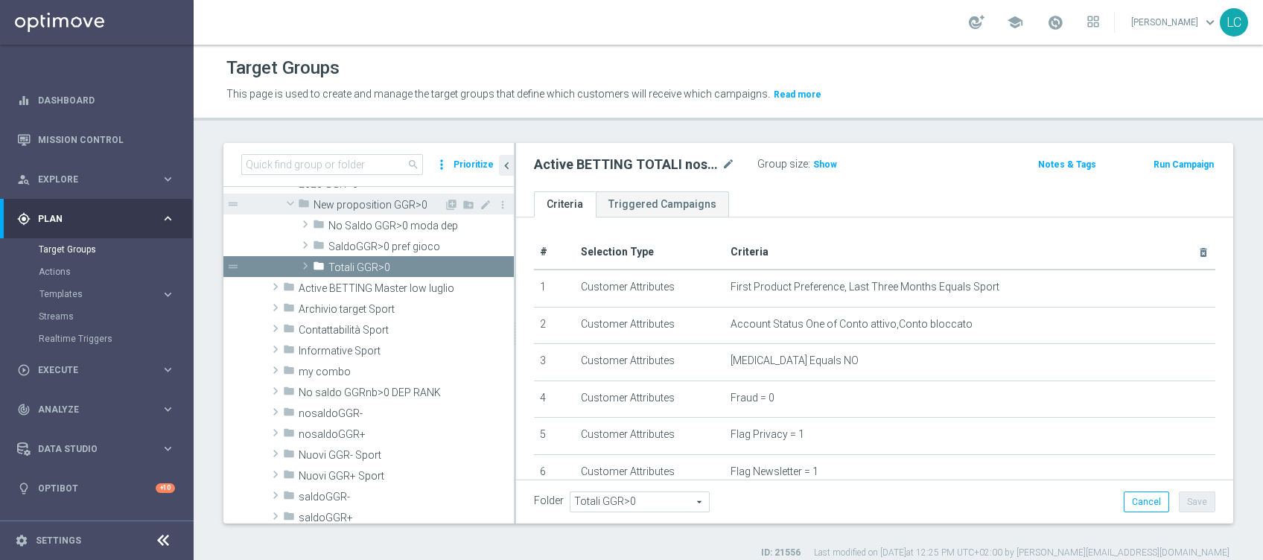
scroll to position [701, 0]
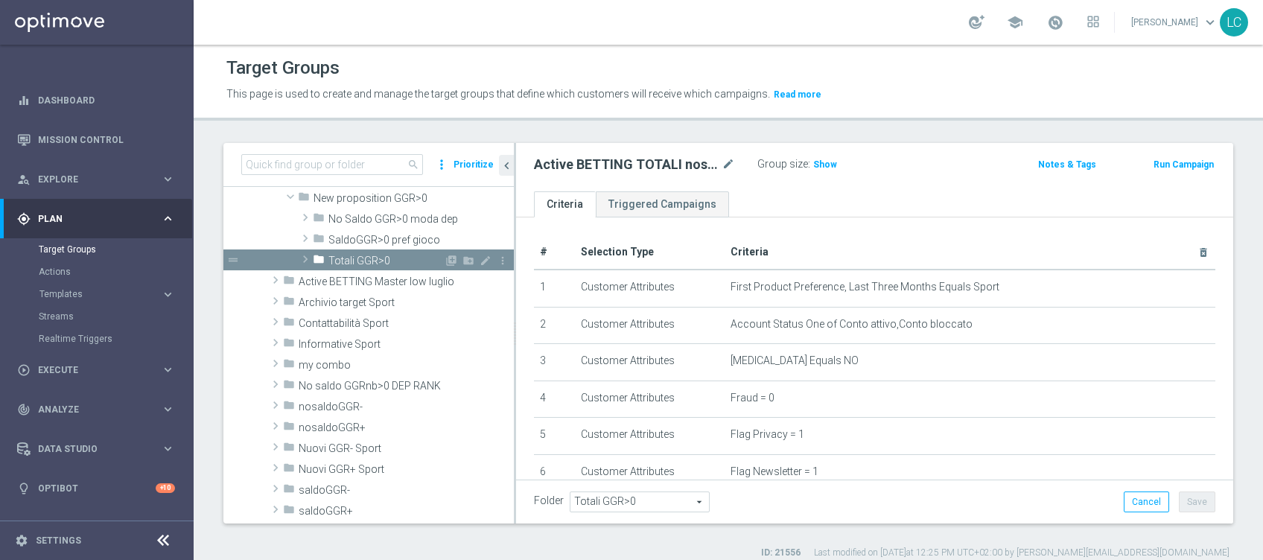
click at [345, 255] on span "Totali GGR>0" at bounding box center [385, 261] width 115 height 13
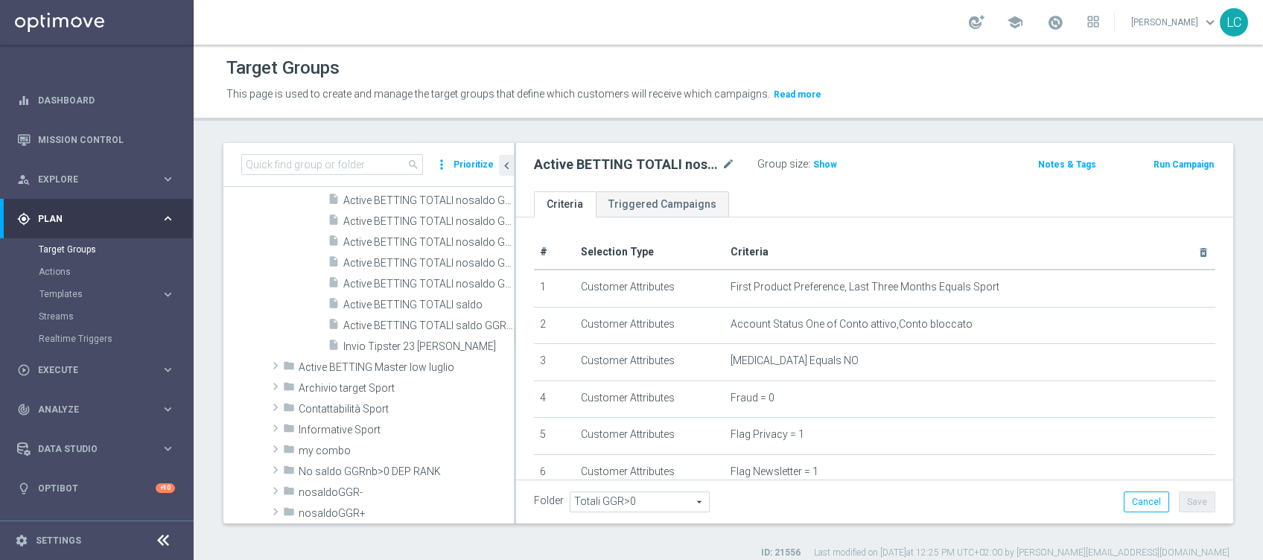
scroll to position [947, 0]
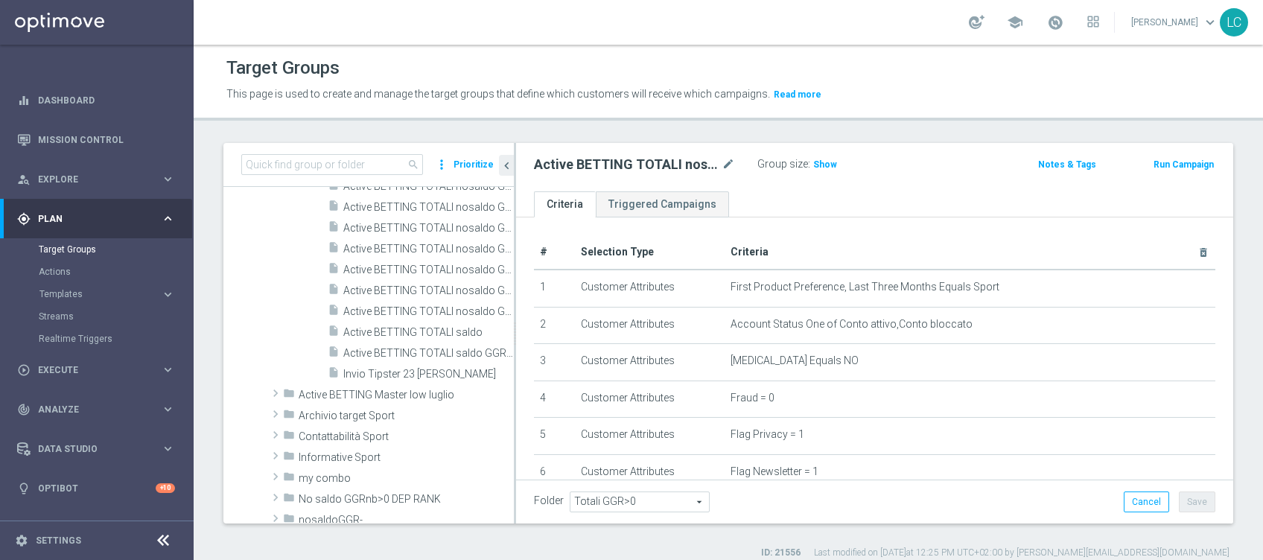
click at [363, 344] on div "insert_drive_file Active BETTING TOTALI saldo GGR > 0 L3M" at bounding box center [421, 352] width 186 height 21
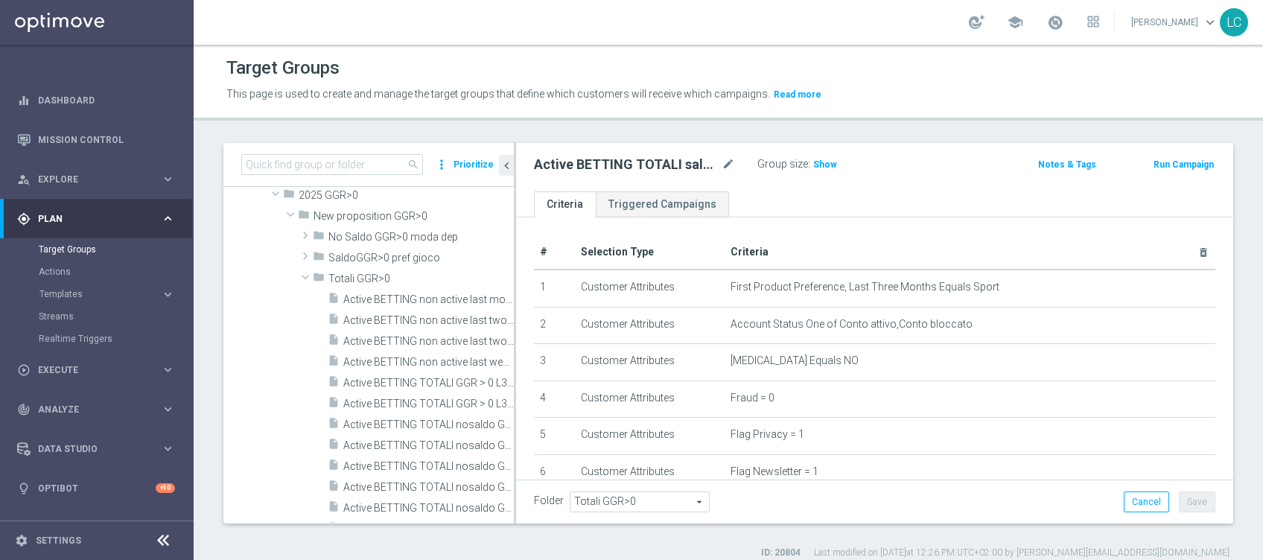
scroll to position [663, 0]
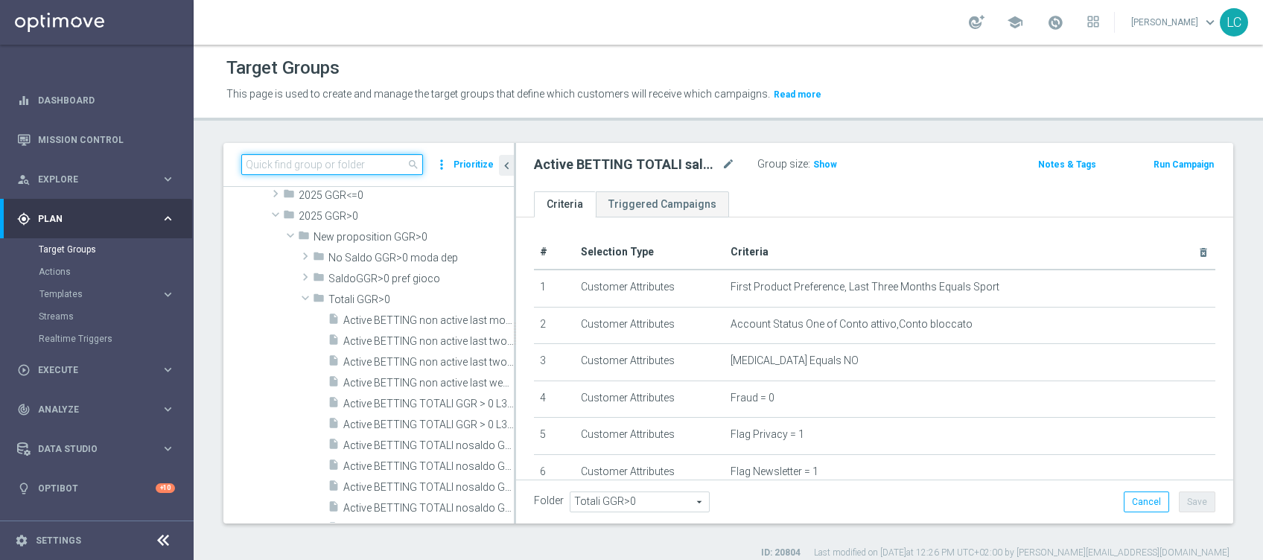
click at [364, 162] on input at bounding box center [332, 164] width 182 height 21
paste input "Active BETTING TOTALI nosaldo GGRnb >200 L3M Media<20"
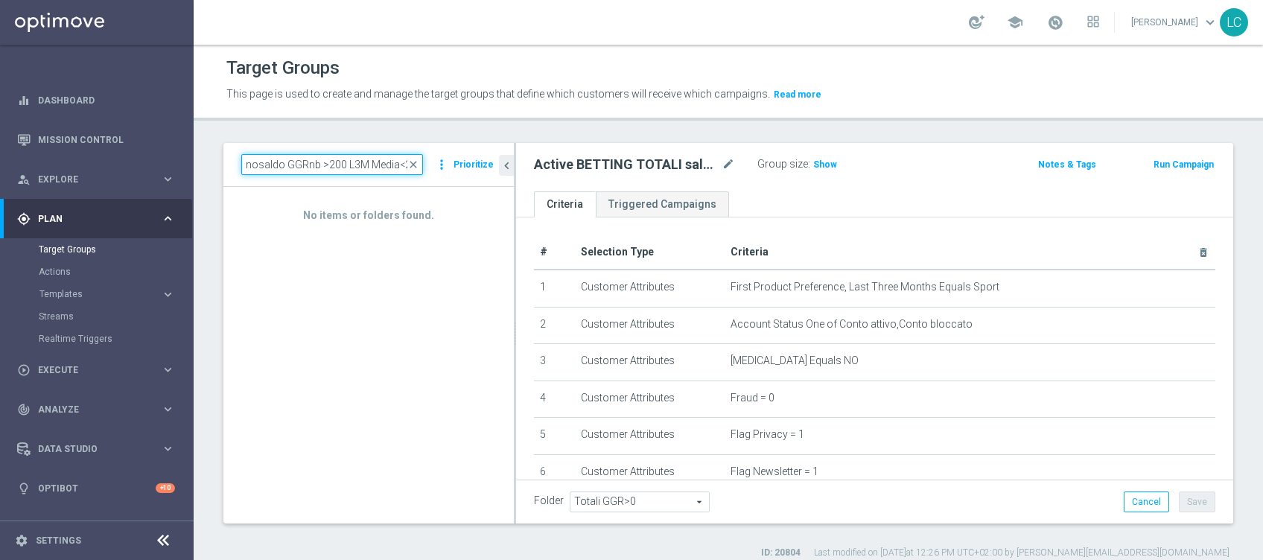
type input "Active BETTING TOTALI nosaldo GGRnb >200 L3M Media<20"
click at [415, 159] on span "close" at bounding box center [413, 165] width 12 height 12
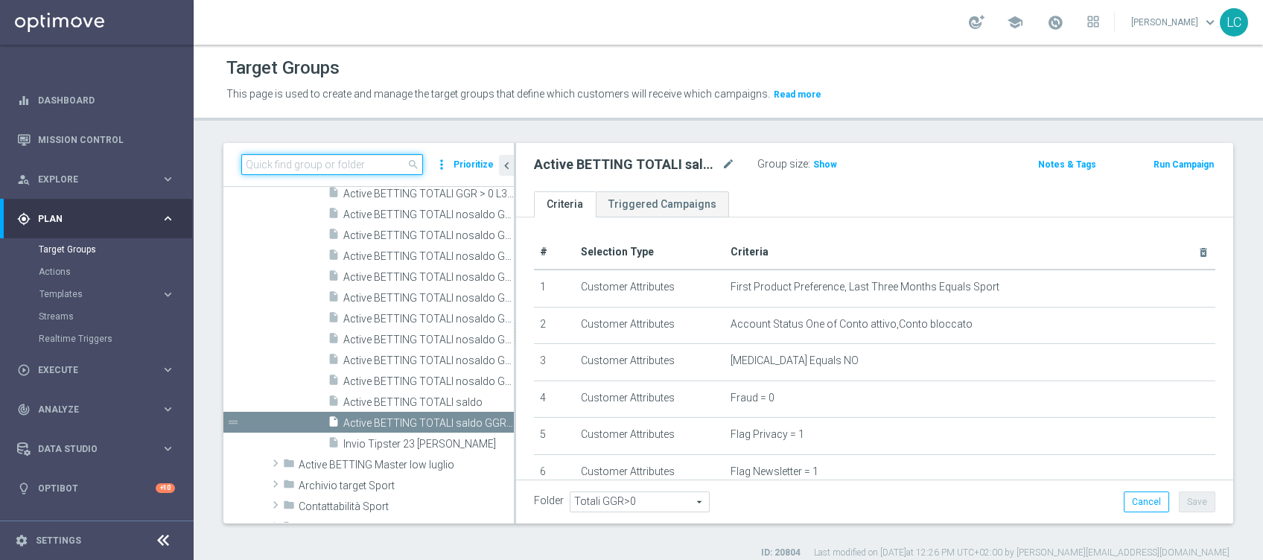
click at [405, 159] on input at bounding box center [332, 164] width 182 height 21
paste input "Active BETTING TOTALI nosaldo GGRnb > 200 L3M Media>=20"
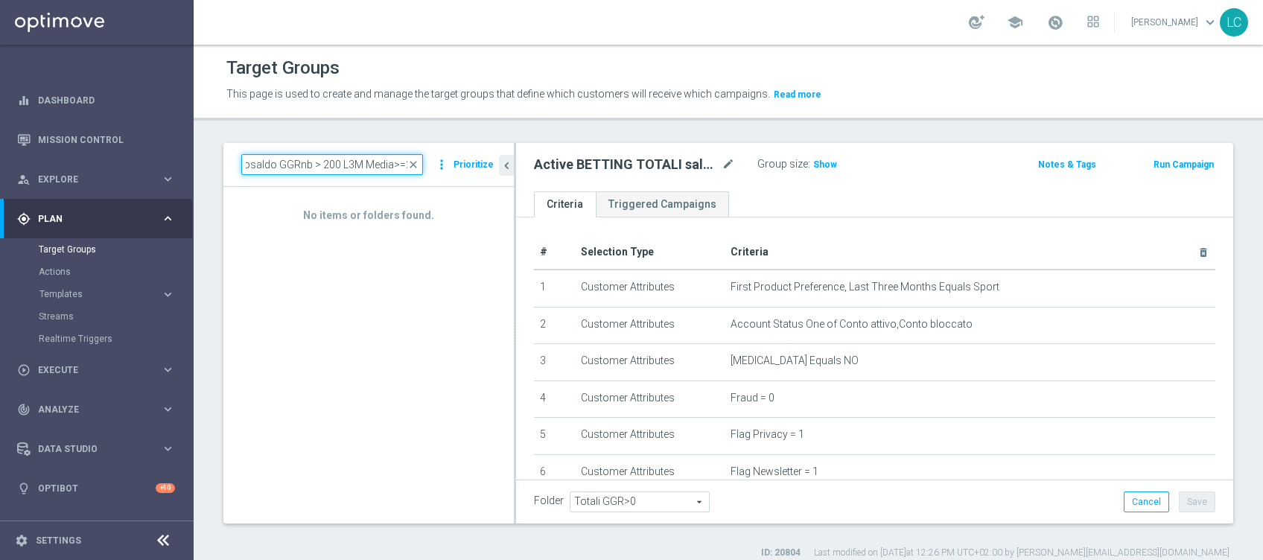
click at [328, 166] on input "Active BETTING TOTALI nosaldo GGRnb > 200 L3M Media>=20" at bounding box center [332, 164] width 182 height 21
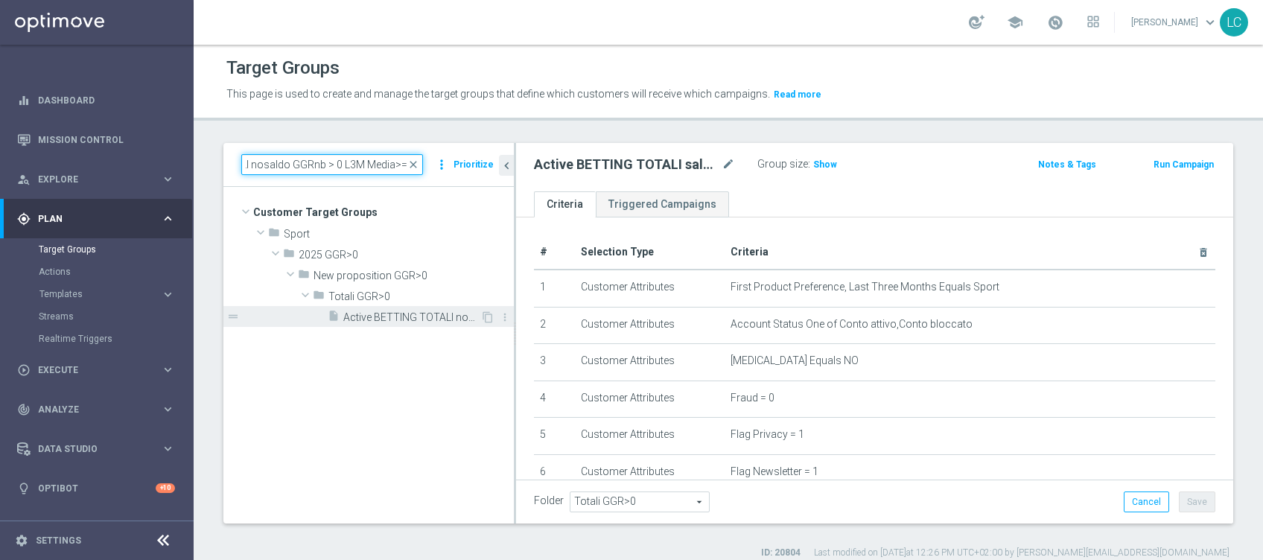
type input "Active BETTING TOTALI nosaldo GGRnb > 0 L3M Media>=20"
click at [384, 316] on span "Active BETTING TOTALI nosaldo GGRnb > 0 L3M Media>=20" at bounding box center [411, 317] width 137 height 13
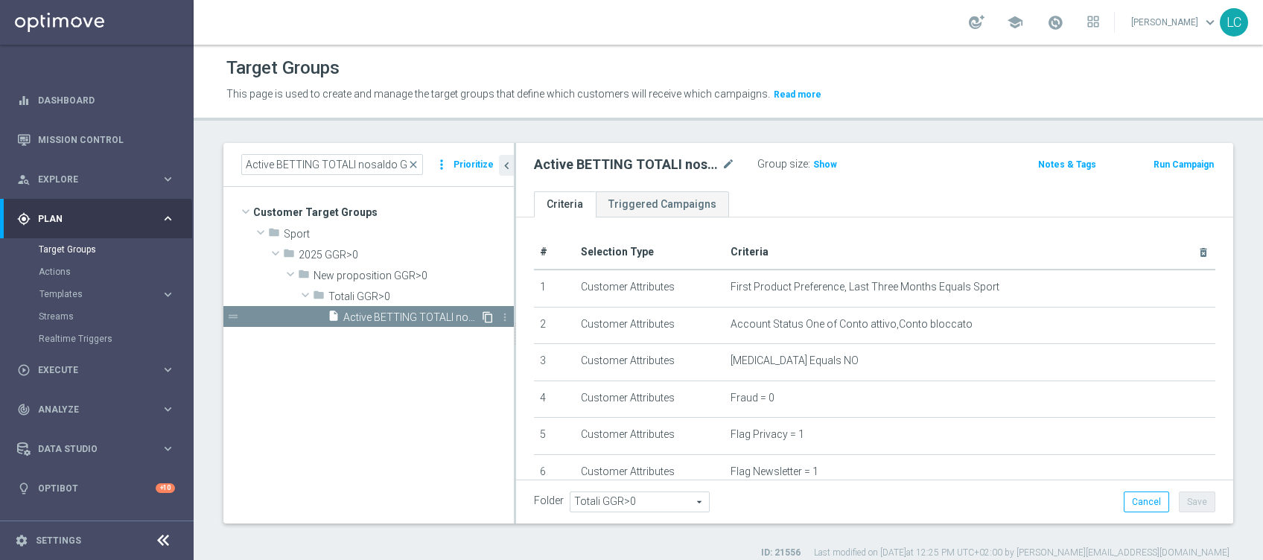
click at [484, 316] on icon "content_copy" at bounding box center [488, 317] width 12 height 12
click at [504, 313] on icon "more_vert" at bounding box center [505, 317] width 12 height 12
click at [486, 316] on icon "content_copy" at bounding box center [488, 317] width 12 height 12
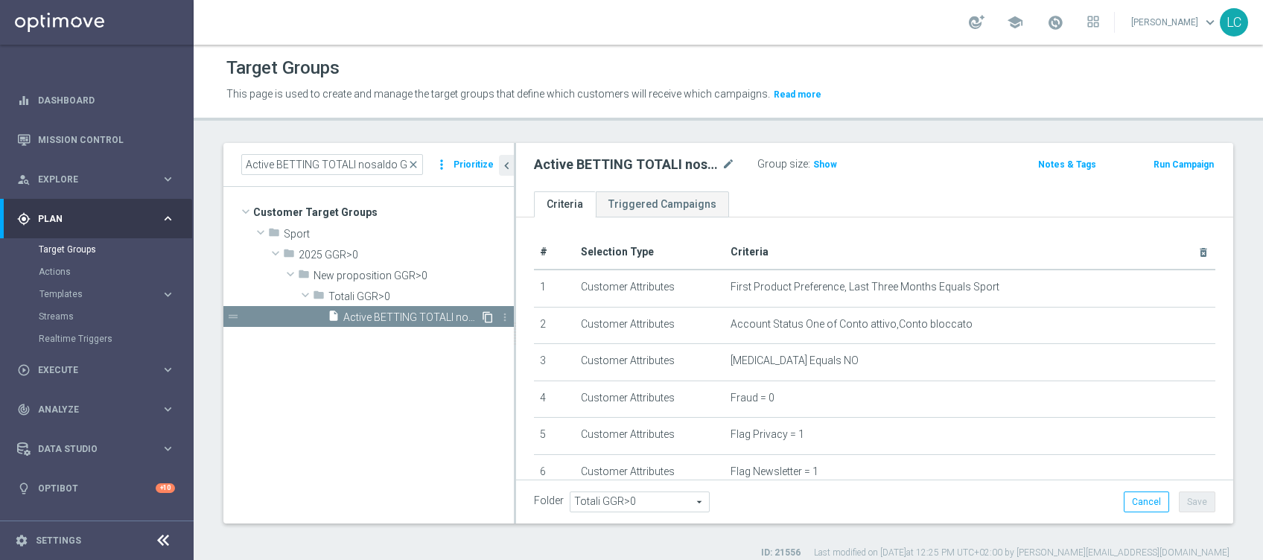
click at [486, 316] on icon "content_copy" at bounding box center [488, 317] width 12 height 12
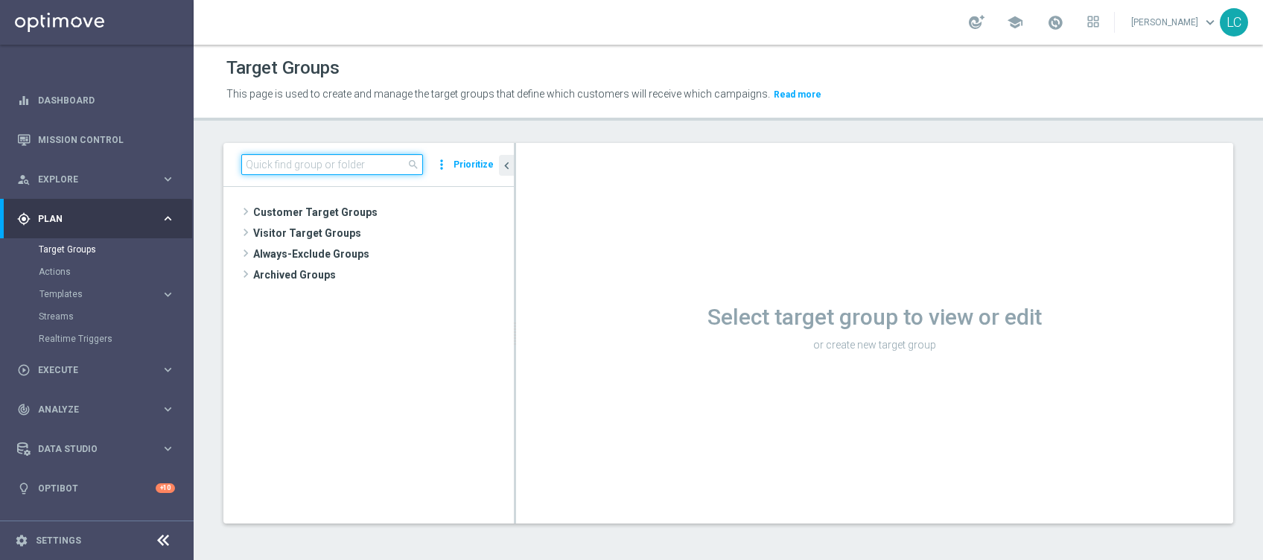
click at [269, 169] on input at bounding box center [332, 164] width 182 height 21
click at [274, 167] on input at bounding box center [332, 164] width 182 height 21
paste input "Active BETTING TOTALI nosaldo GGRnb > 200 L3M Media>=20"
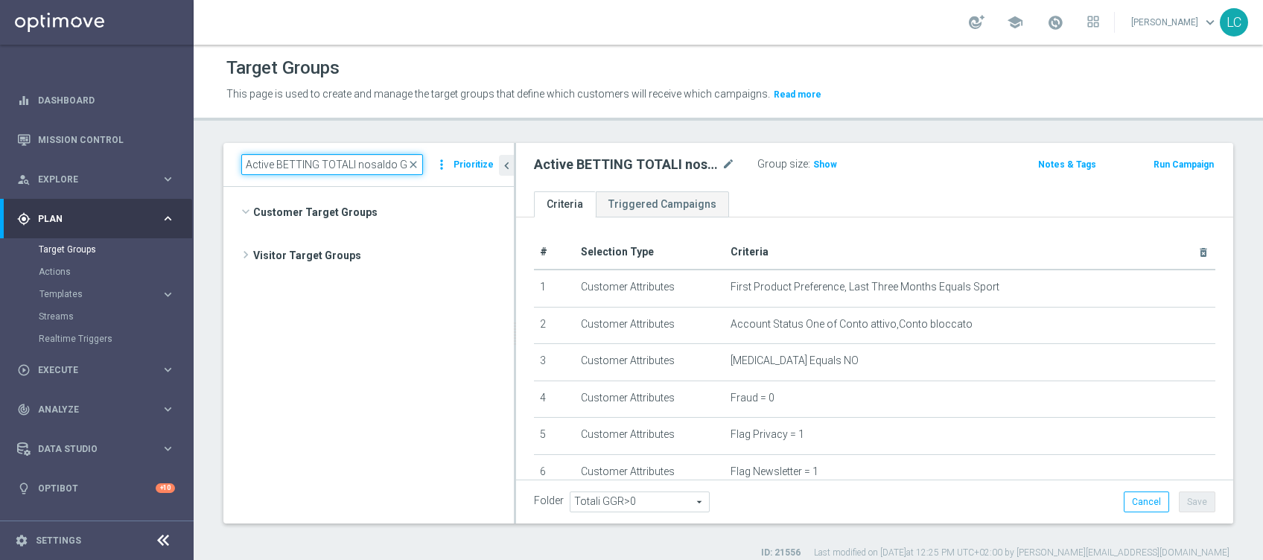
scroll to position [819, 0]
click at [328, 161] on input "Active BETTING TOTALI nosaldo GGRnb > 200 L3M Media>=20" at bounding box center [332, 164] width 182 height 21
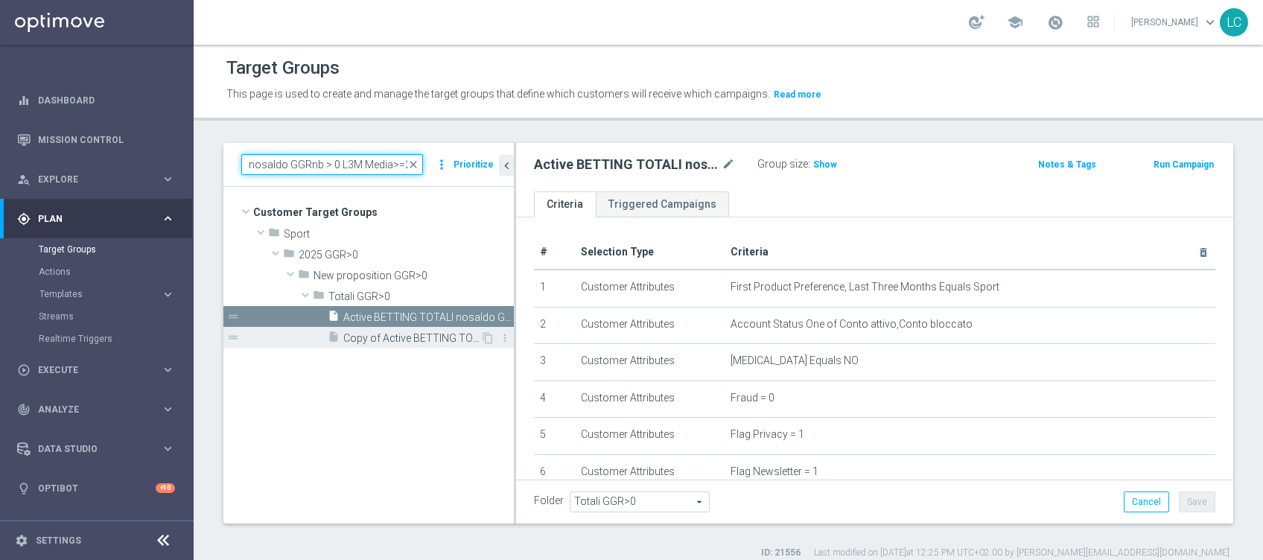
type input "Active BETTING TOTALI nosaldo GGRnb > 0 L3M Media>=20"
click at [368, 334] on span "Copy of Active BETTING TOTALI nosaldo GGRnb > 0 L3M Media>=20" at bounding box center [411, 338] width 137 height 13
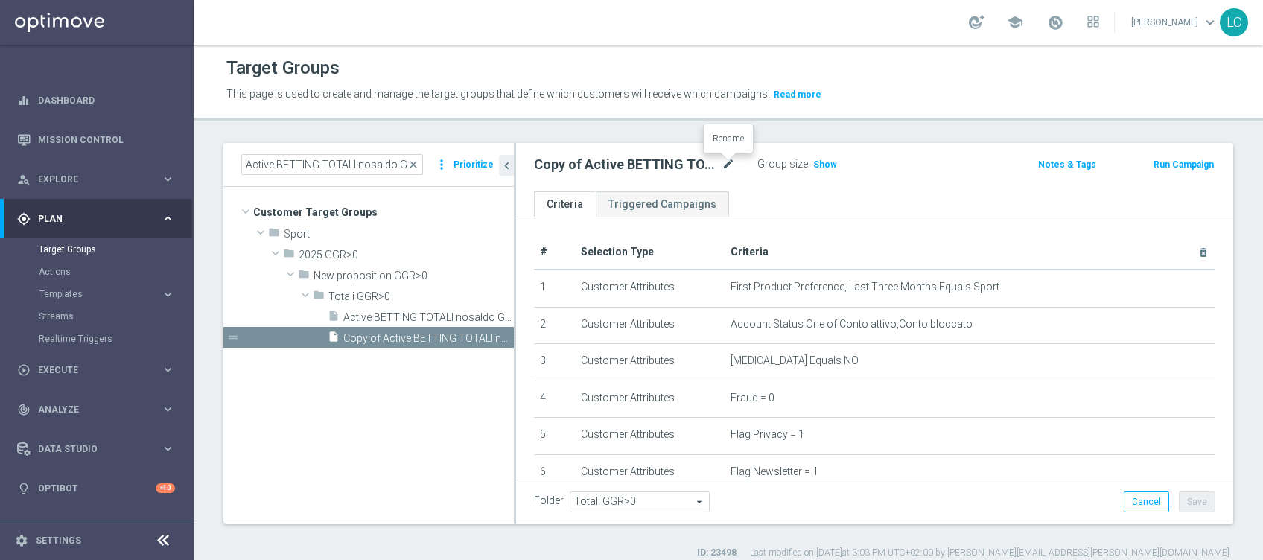
click at [732, 162] on icon "mode_edit" at bounding box center [727, 165] width 13 height 18
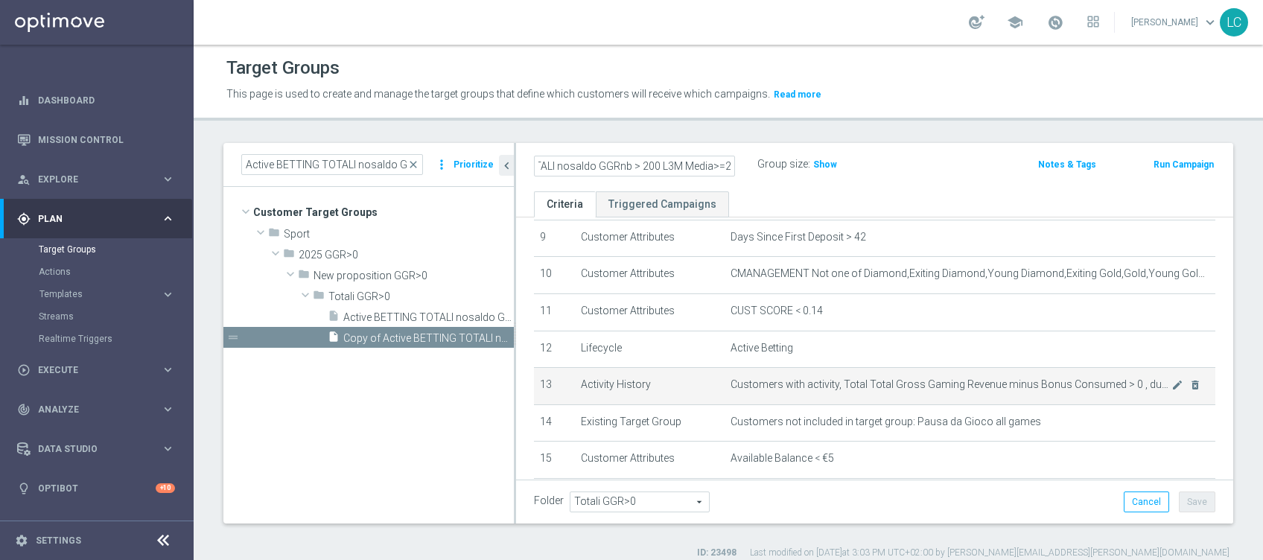
scroll to position [346, 0]
type input "Active BETTING TOTALI nosaldo GGRnb > 200 L3M Media>=20"
click at [1171, 386] on icon "mode_edit" at bounding box center [1177, 384] width 12 height 12
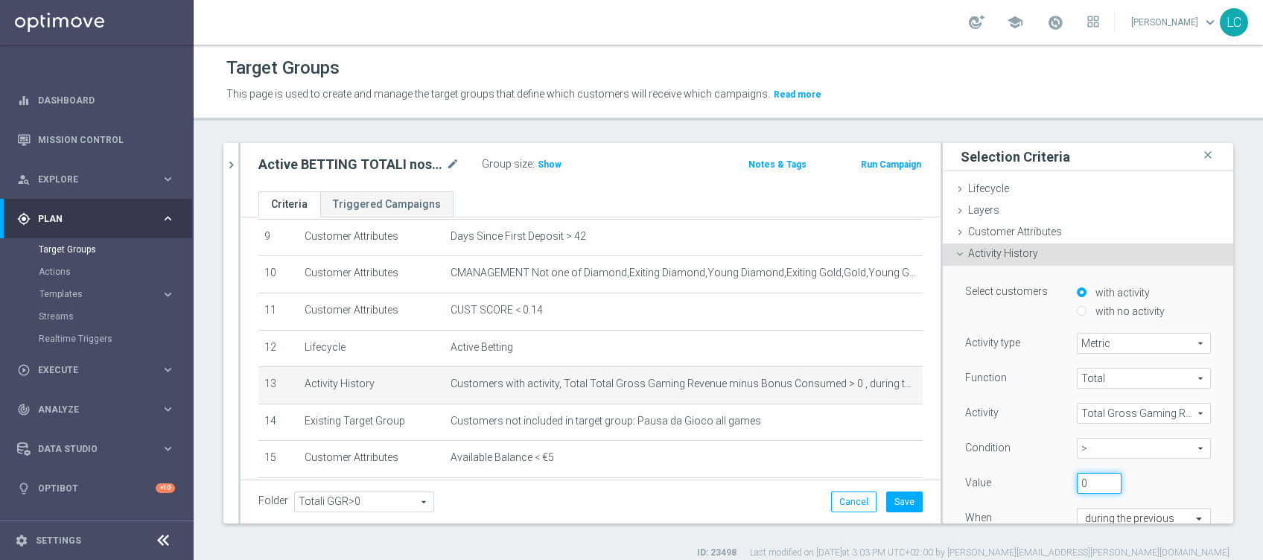
click at [1076, 476] on input "0" at bounding box center [1098, 483] width 45 height 21
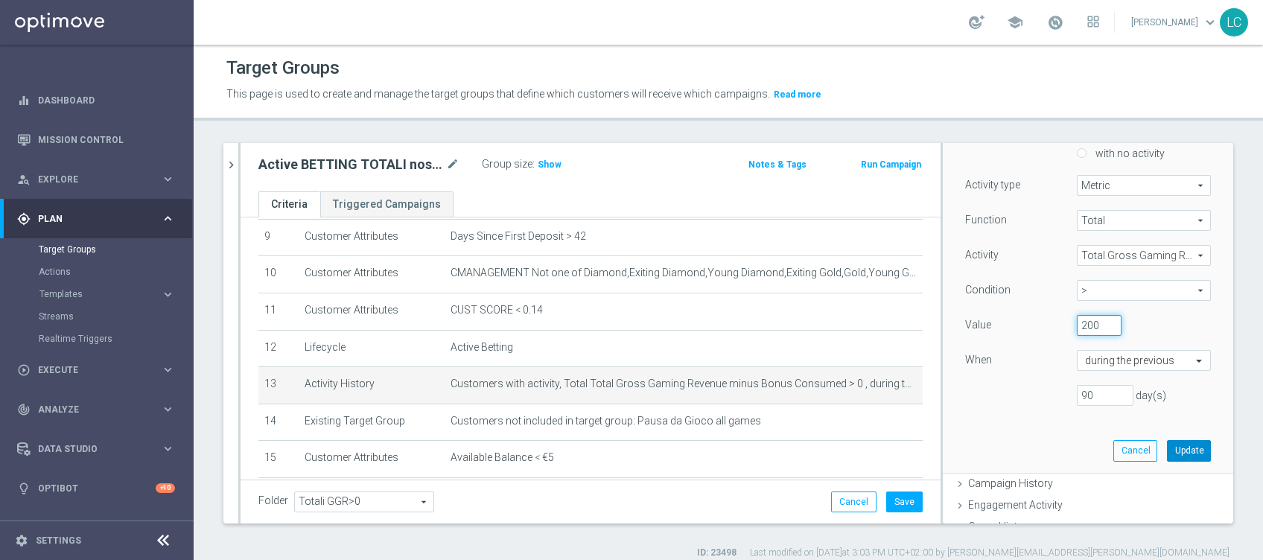
type input "200"
click at [1167, 447] on button "Update" at bounding box center [1189, 450] width 44 height 21
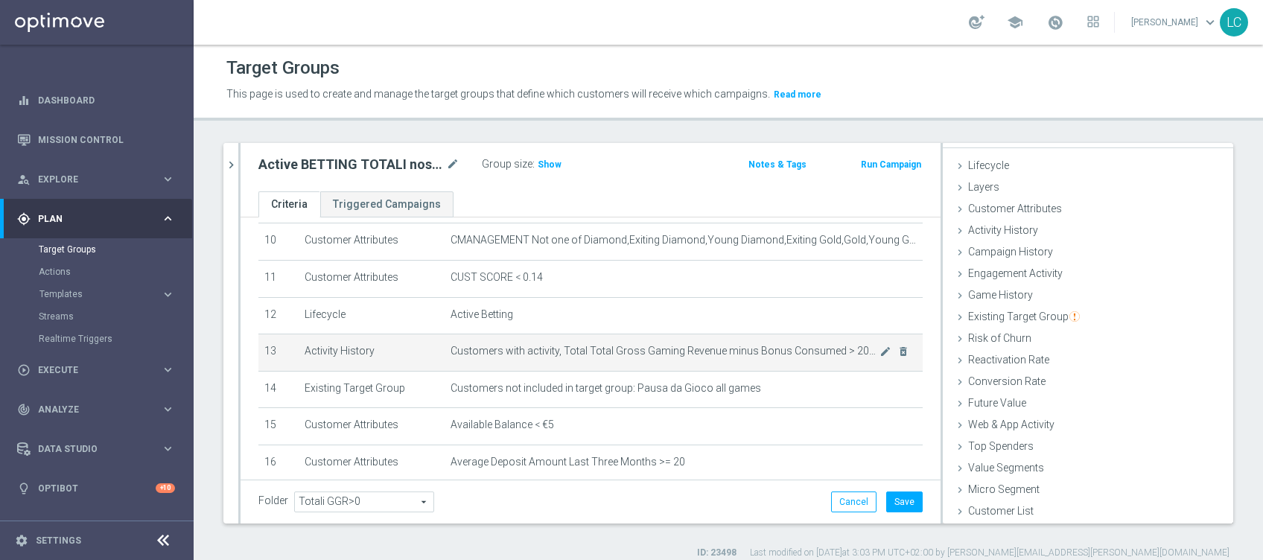
scroll to position [380, 0]
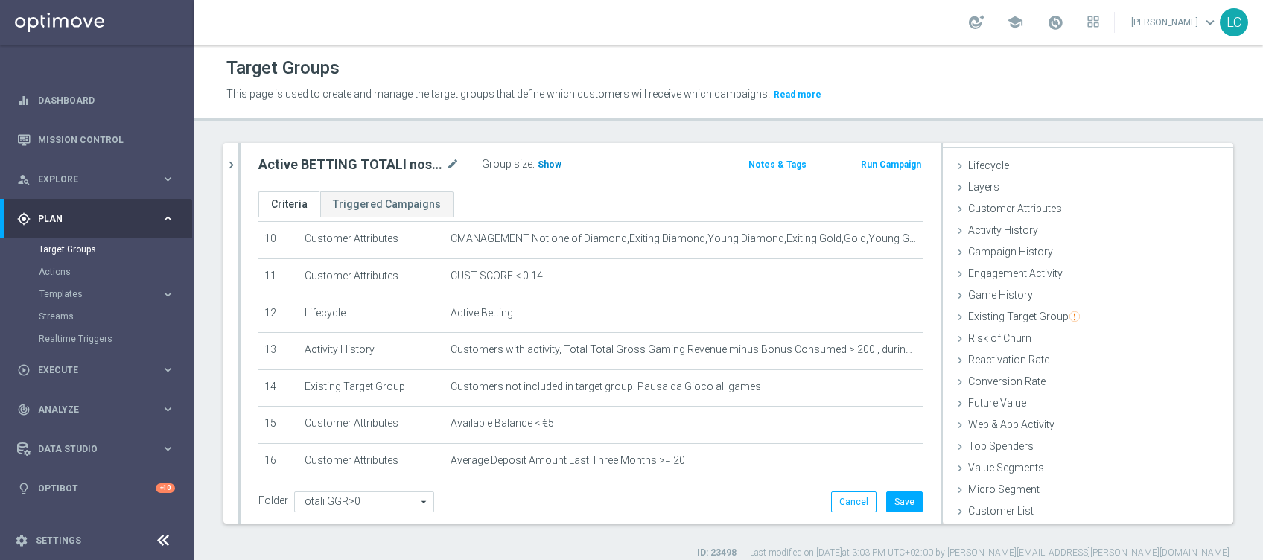
click at [554, 162] on span "Show" at bounding box center [549, 164] width 24 height 10
click at [894, 505] on button "Save" at bounding box center [904, 501] width 36 height 21
click at [234, 168] on icon "chevron_right" at bounding box center [231, 165] width 14 height 14
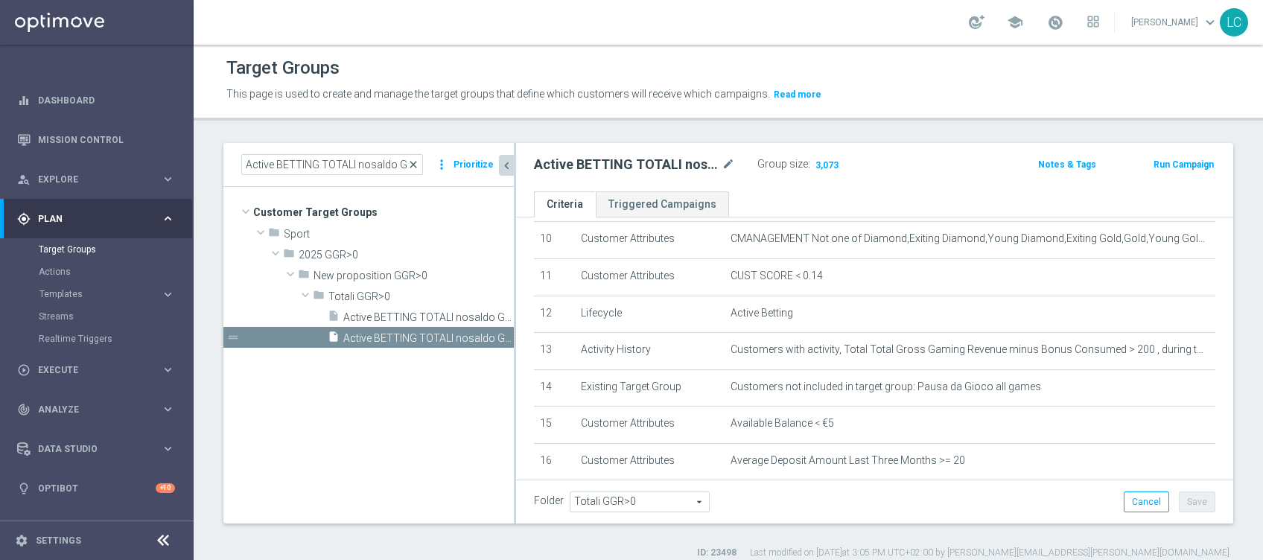
click at [414, 165] on span "close" at bounding box center [413, 165] width 12 height 12
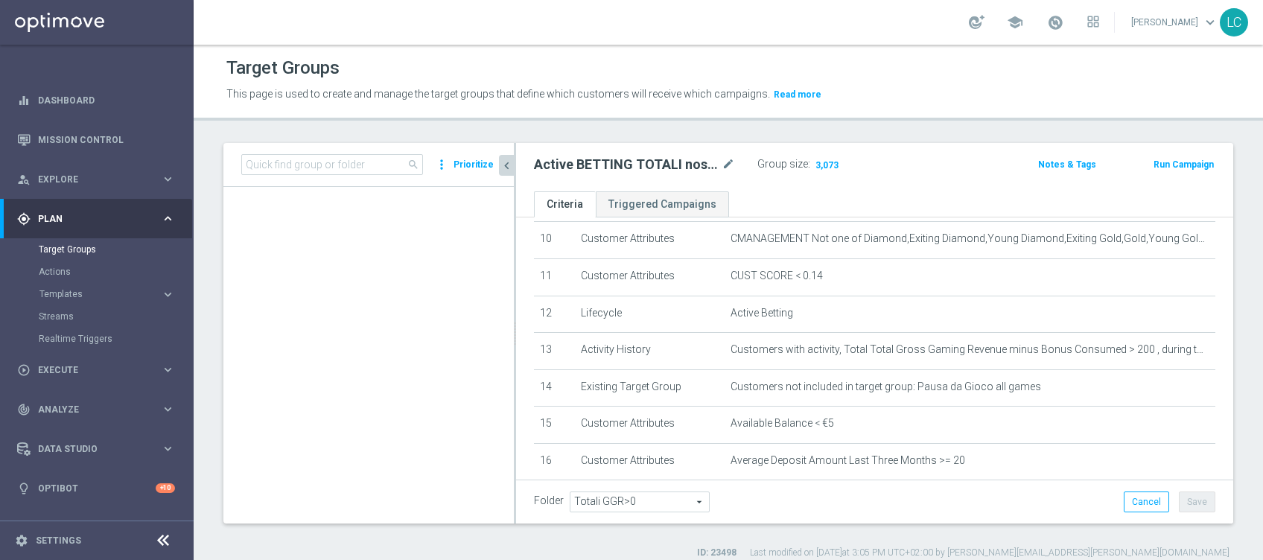
scroll to position [896, 0]
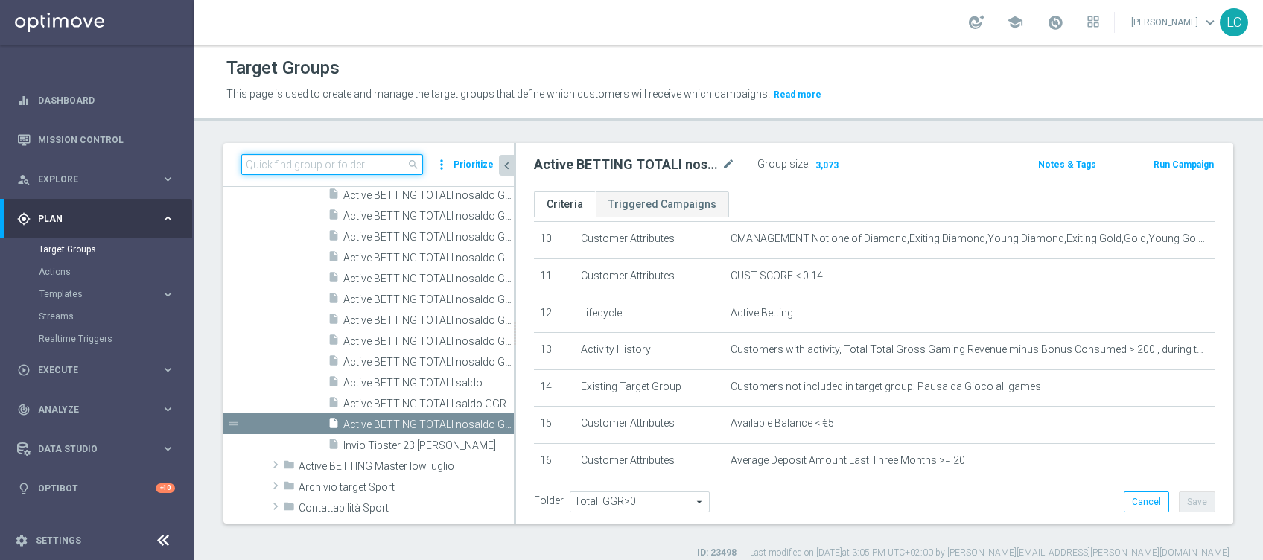
click at [360, 173] on input at bounding box center [332, 164] width 182 height 21
paste input "Active BETTING TOTALI nosaldo GGRnb >200 L3M Media<20"
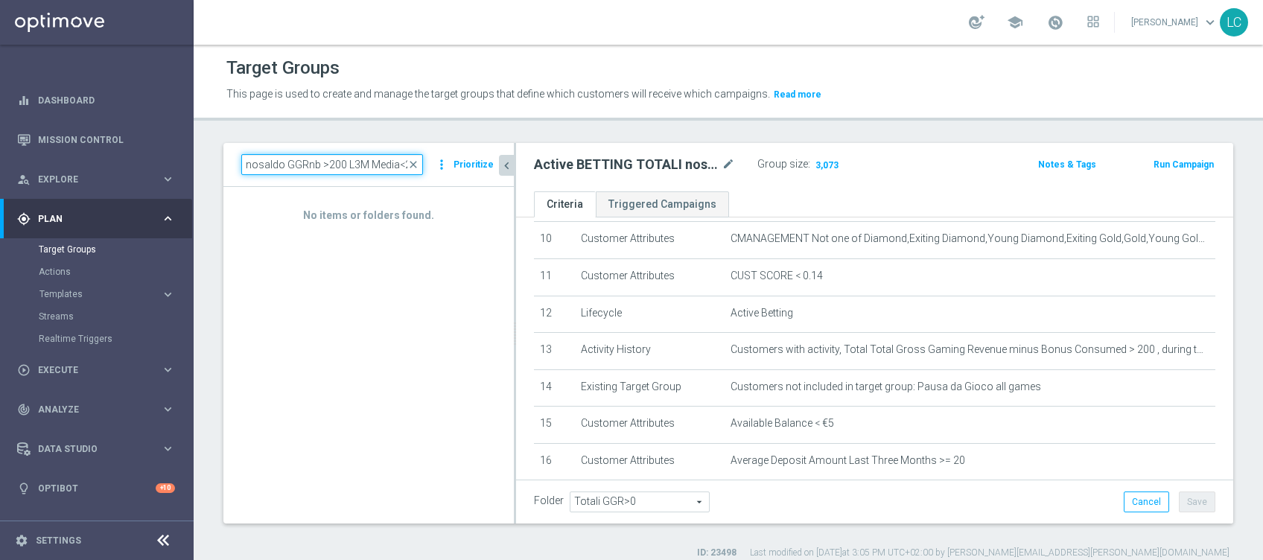
click at [334, 163] on input "Active BETTING TOTALI nosaldo GGRnb >200 L3M Media<20" at bounding box center [332, 164] width 182 height 21
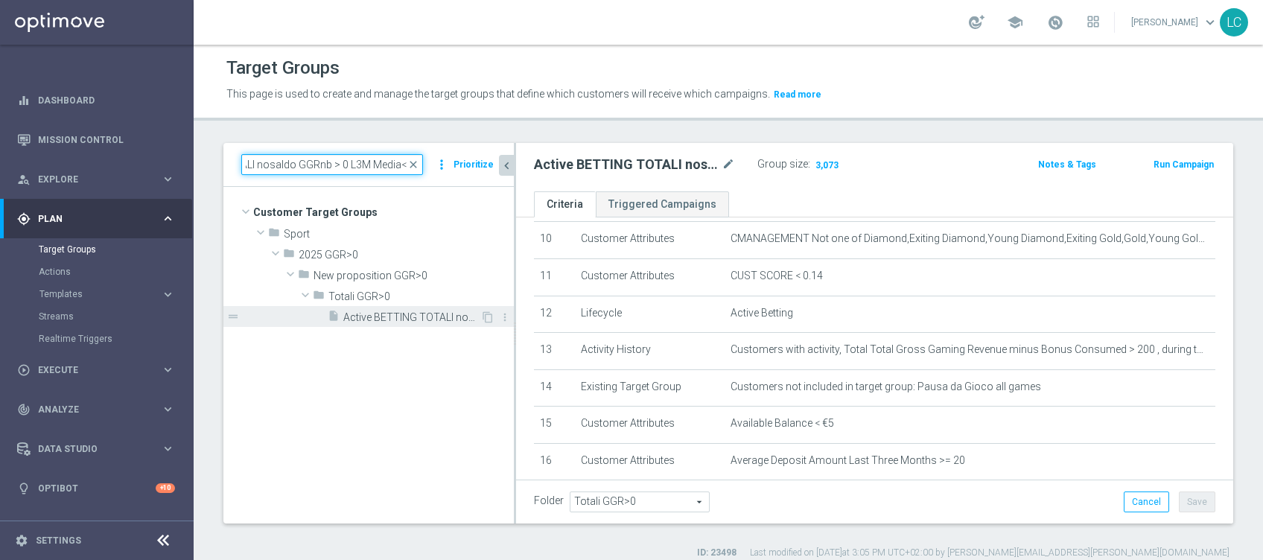
type input "Active BETTING TOTALI nosaldo GGRnb > 0 L3M Media<20"
click at [386, 315] on span "Active BETTING TOTALI nosaldo GGRnb > 0 L3M Media<20" at bounding box center [411, 317] width 137 height 13
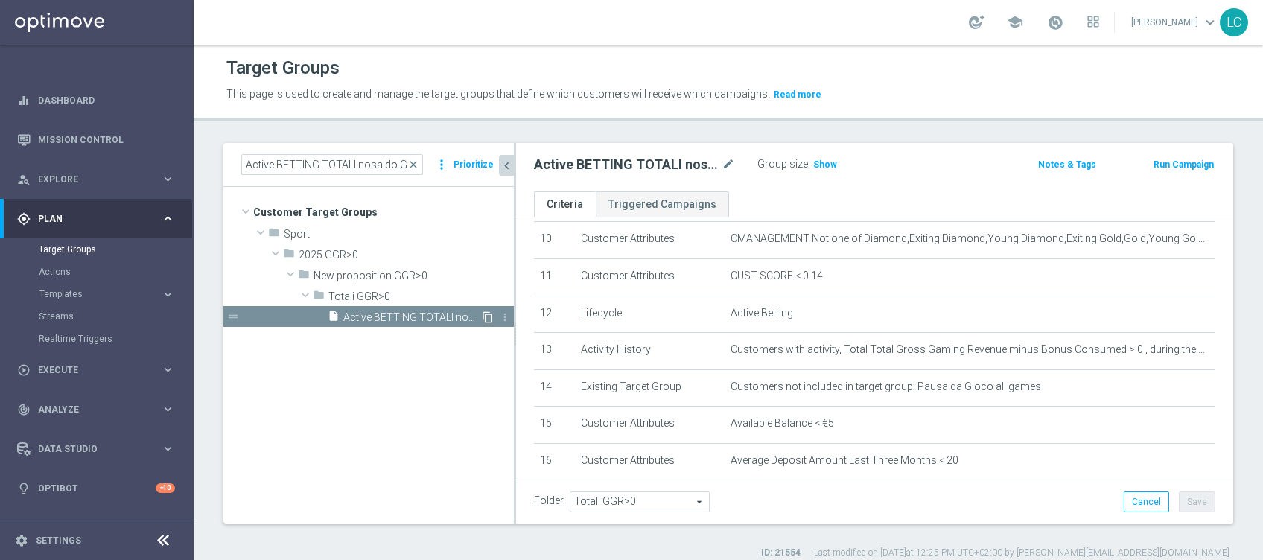
click at [488, 316] on icon "content_copy" at bounding box center [488, 317] width 12 height 12
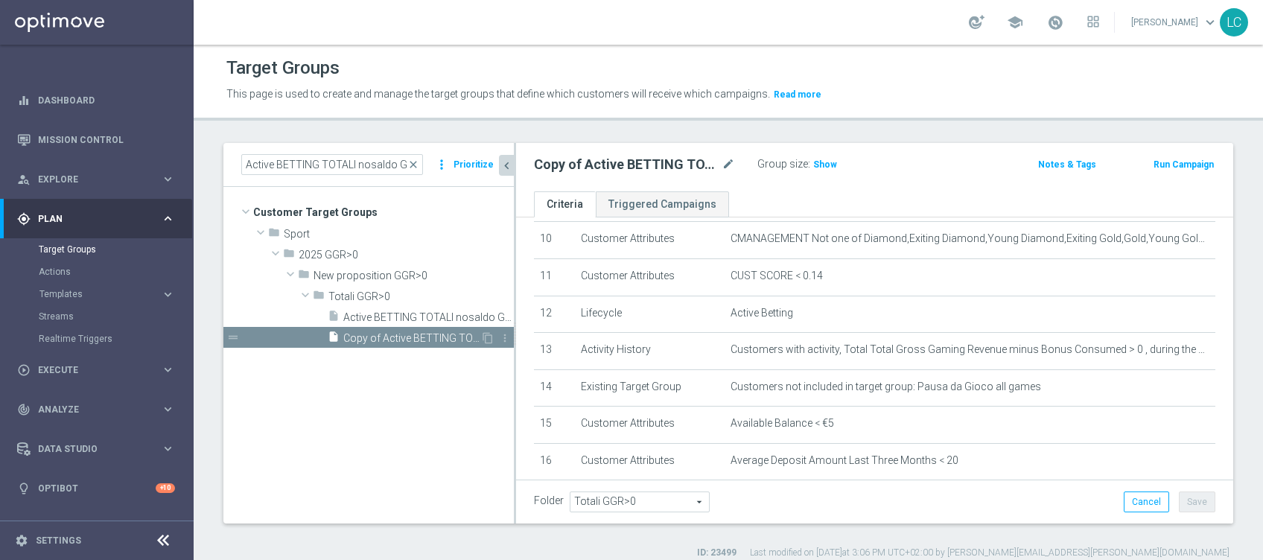
click at [421, 339] on span "Copy of Active BETTING TOTALI nosaldo GGRnb > 0 L3M Media<20" at bounding box center [411, 338] width 137 height 13
click at [727, 160] on icon "mode_edit" at bounding box center [727, 165] width 13 height 18
click at [728, 162] on icon "mode_edit" at bounding box center [727, 165] width 13 height 18
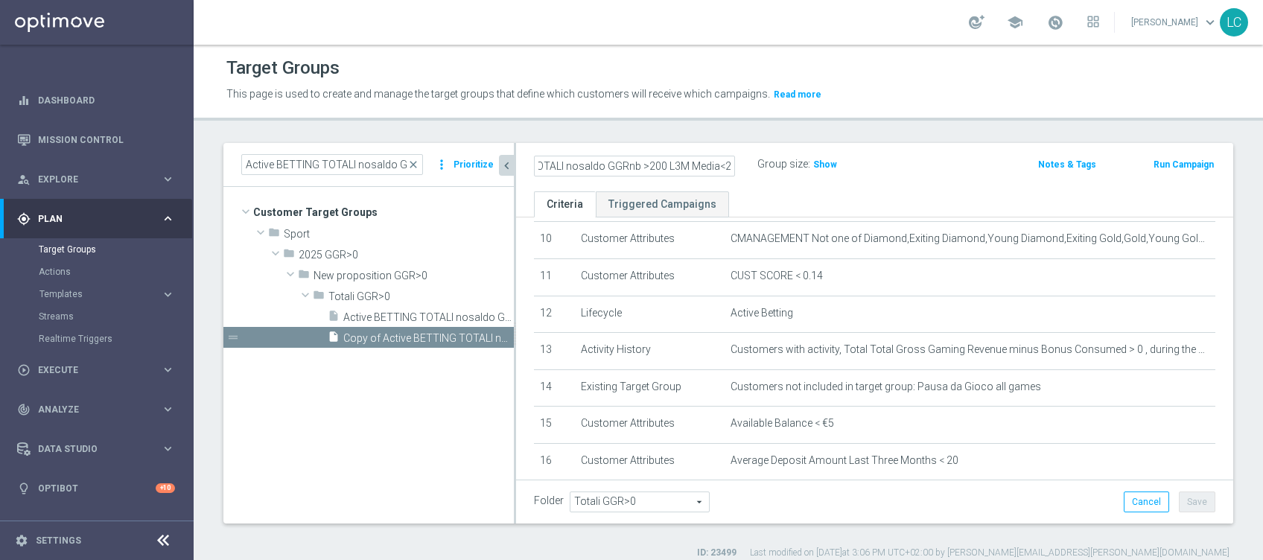
type input "Active BETTING TOTALI nosaldo GGRnb >200 L3M Media<20"
click at [913, 166] on div "Active BETTING TOTALI nosaldo GGRnb >200 L3M Media<20 Group size : Show" at bounding box center [757, 165] width 469 height 22
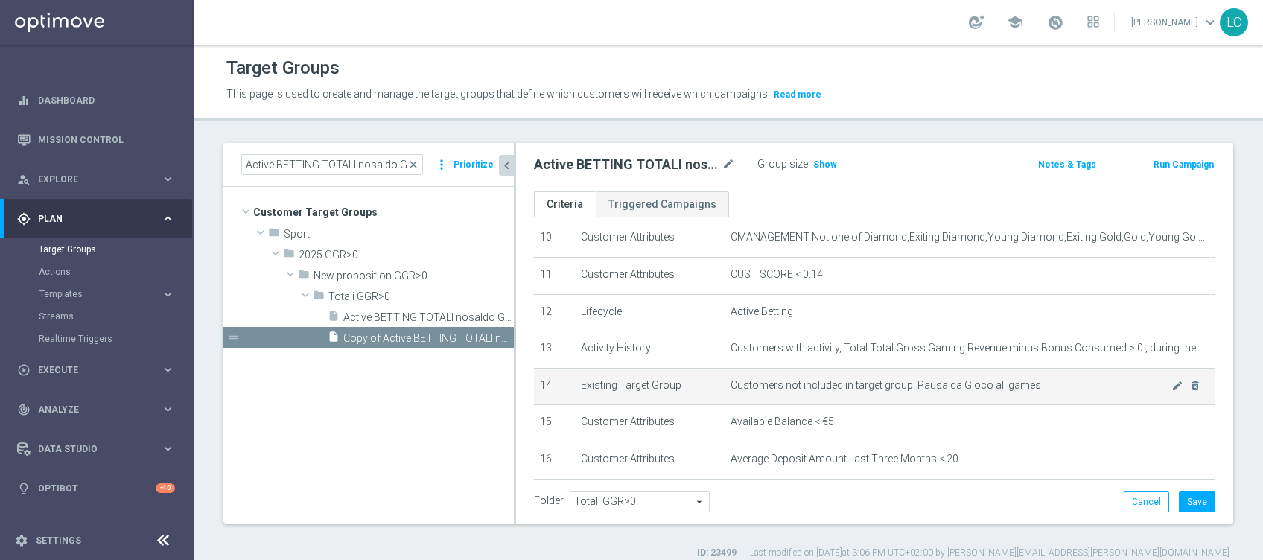
scroll to position [366, 0]
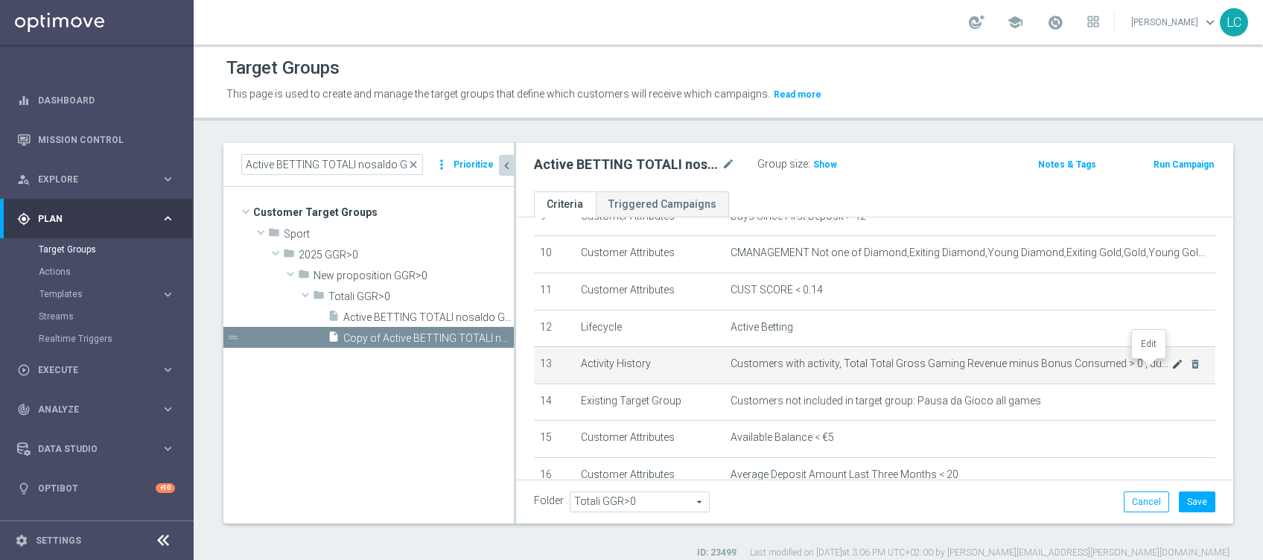
click at [1171, 361] on icon "mode_edit" at bounding box center [1177, 364] width 12 height 12
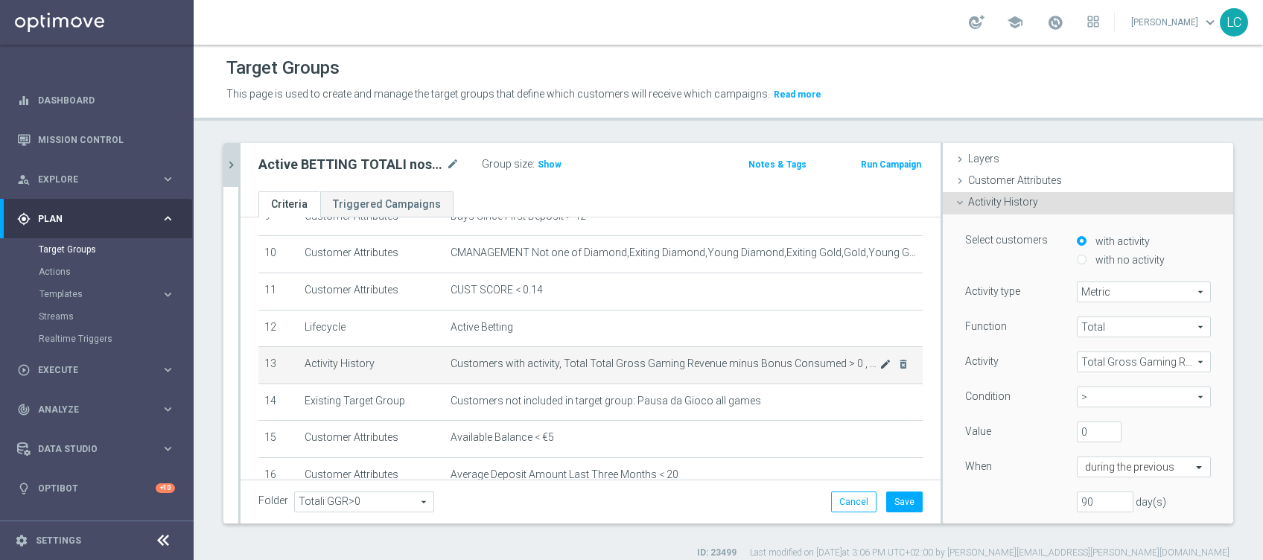
scroll to position [105, 0]
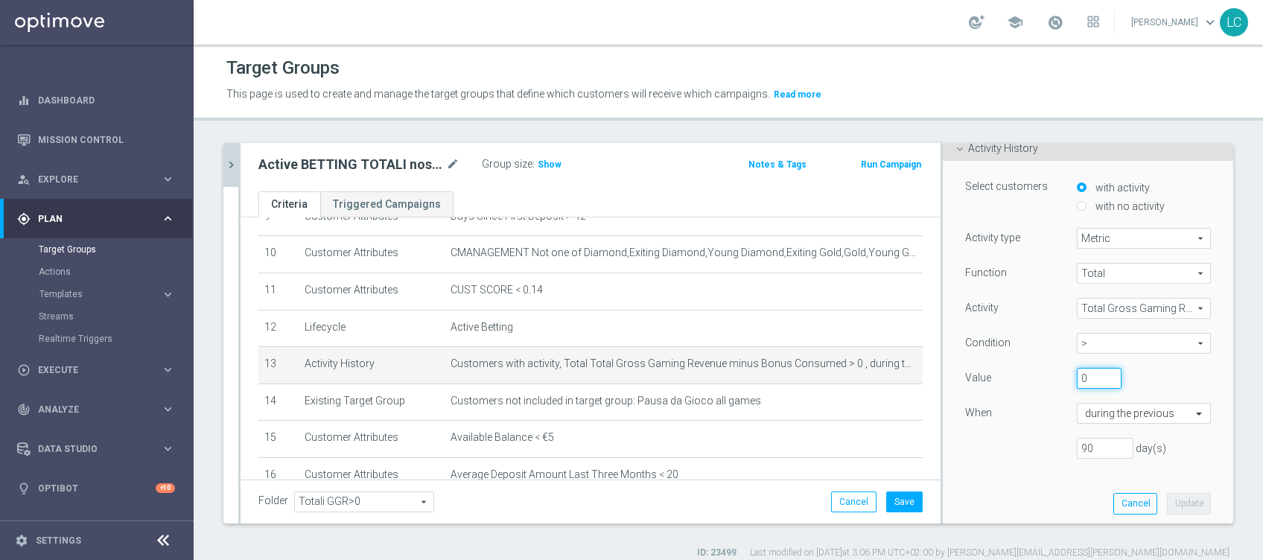
click at [1076, 377] on input "0" at bounding box center [1098, 378] width 45 height 21
type input "200"
click at [1167, 497] on button "Update" at bounding box center [1189, 503] width 44 height 21
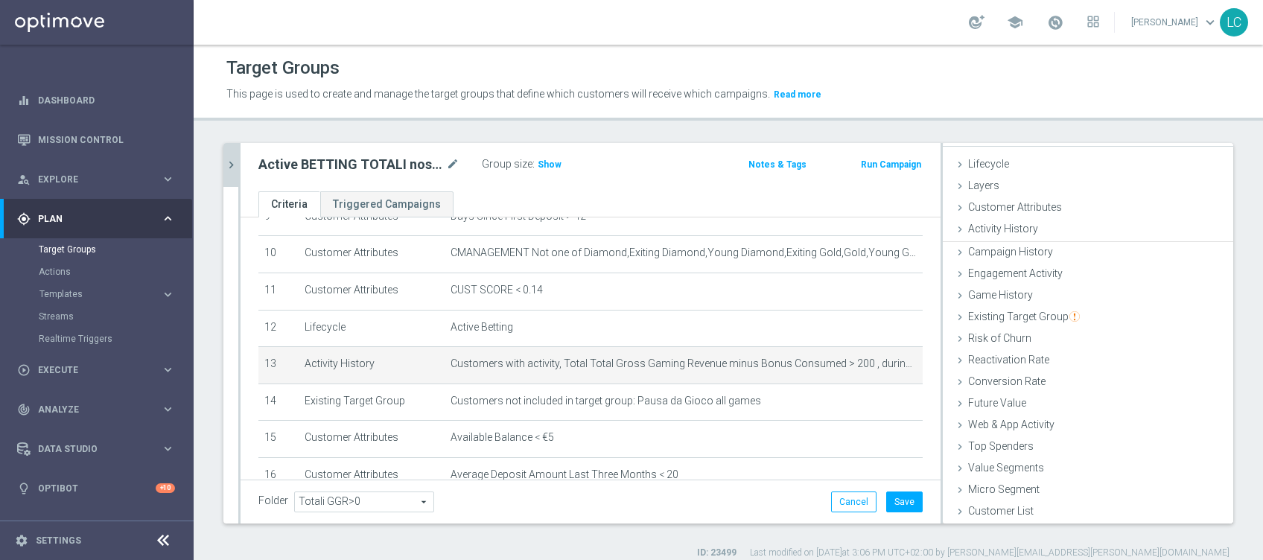
scroll to position [23, 0]
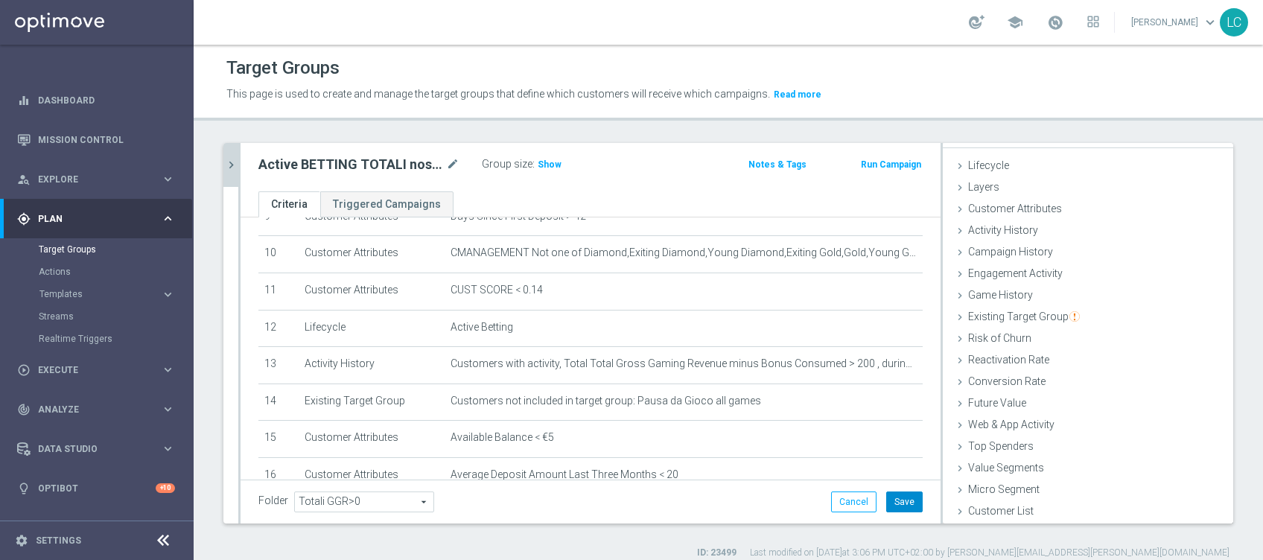
click at [899, 499] on button "Save" at bounding box center [904, 501] width 36 height 21
click at [543, 162] on span "Show" at bounding box center [549, 164] width 24 height 10
click at [235, 165] on icon "chevron_right" at bounding box center [231, 165] width 14 height 14
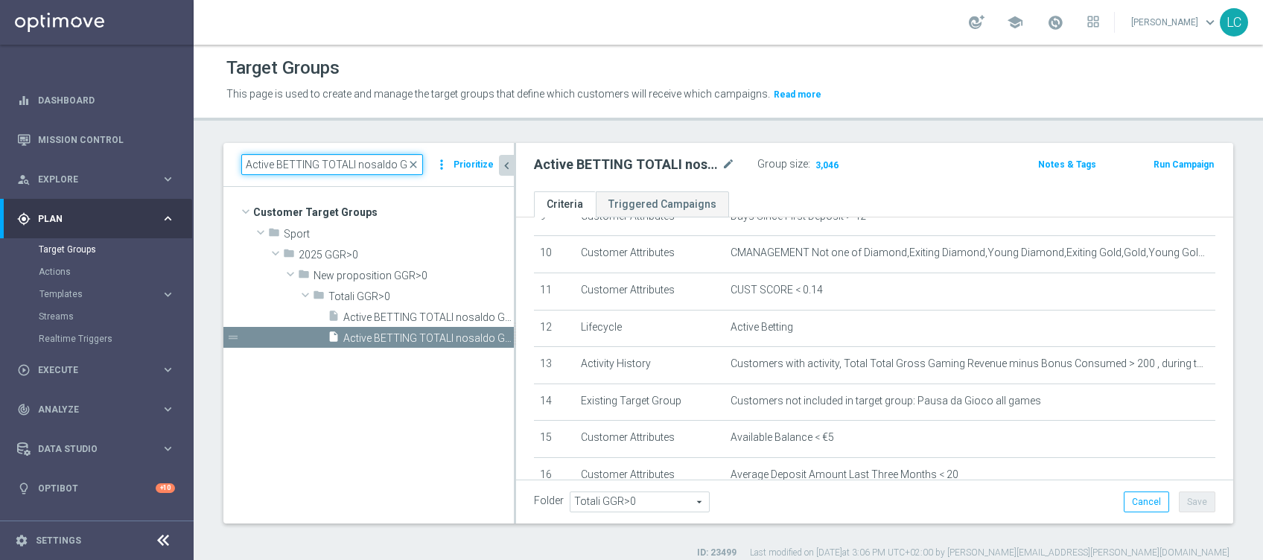
click at [366, 165] on input "Active BETTING TOTALI nosaldo GGRnb > 0 L3M Media<20" at bounding box center [332, 164] width 182 height 21
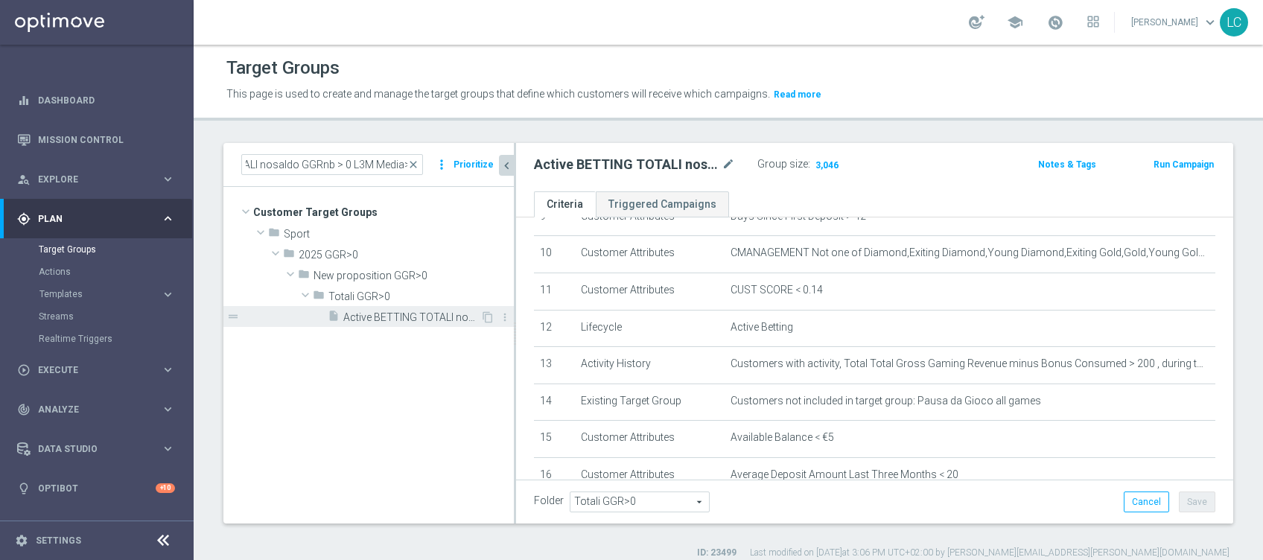
scroll to position [0, 0]
click at [398, 317] on span "Active BETTING TOTALI nosaldo GGRnb > 0 L3M Media>=20" at bounding box center [411, 317] width 137 height 13
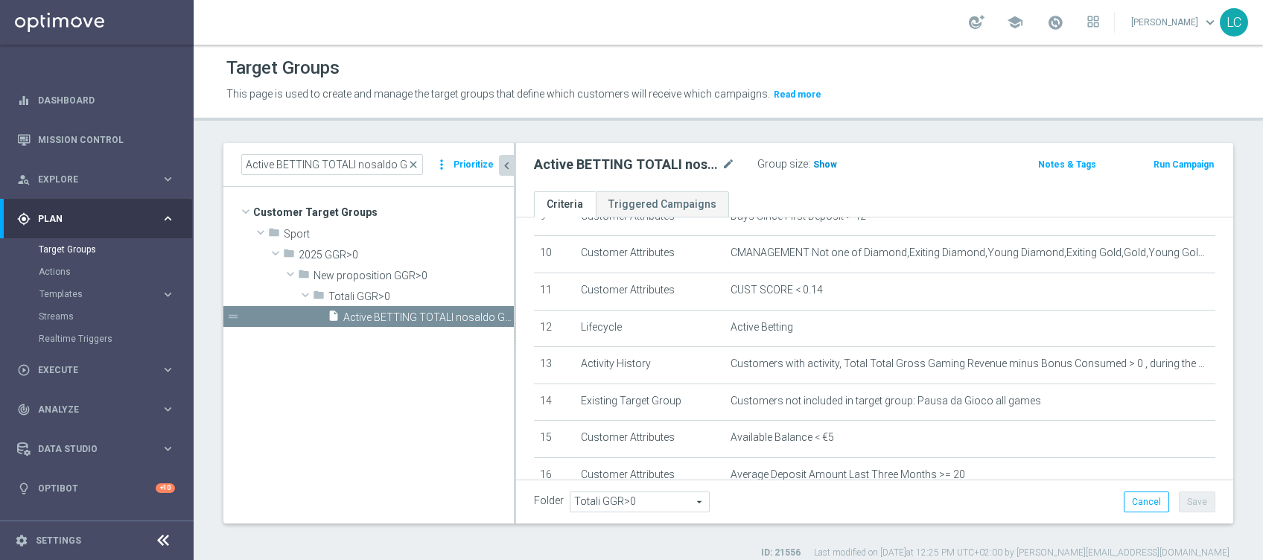
click at [813, 166] on span "Show" at bounding box center [825, 164] width 24 height 10
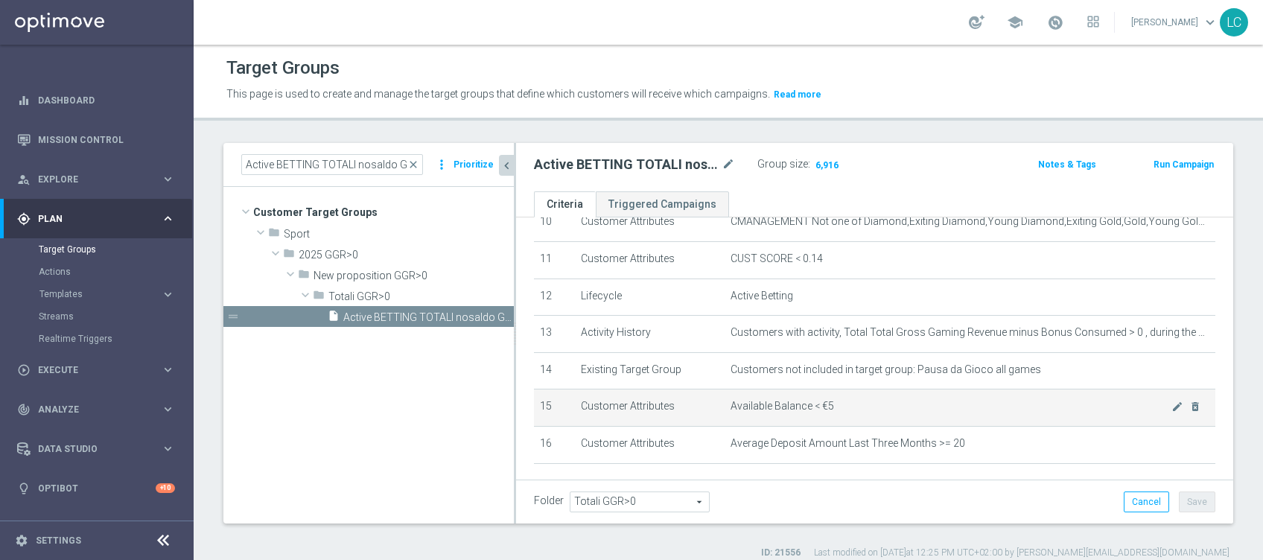
scroll to position [398, 0]
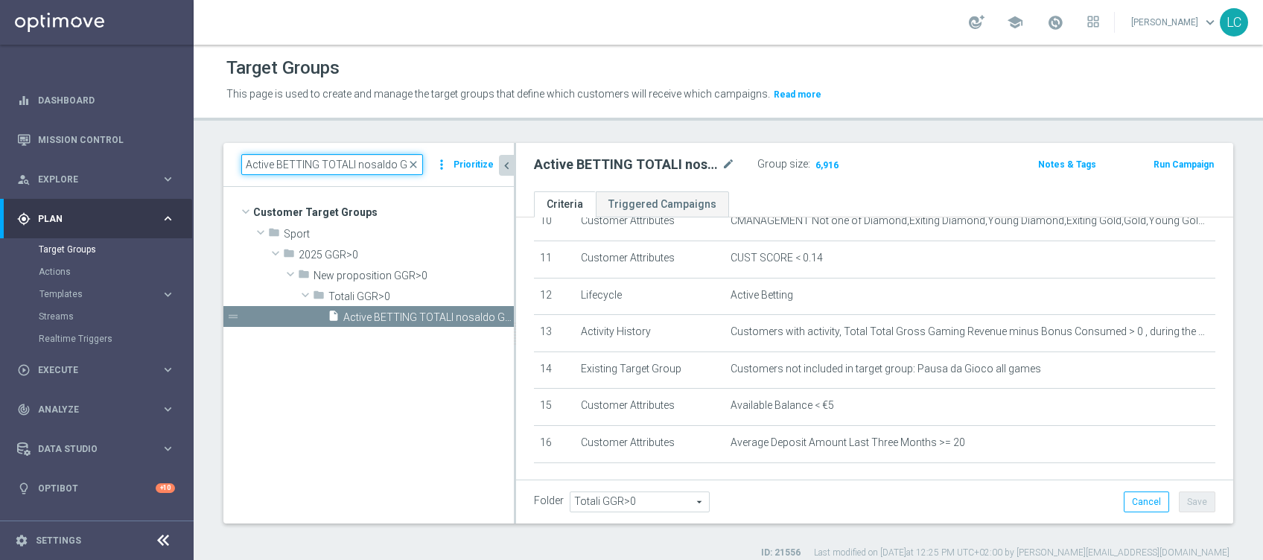
click at [368, 161] on input "Active BETTING TOTALI nosaldo GGRnb > 0 L3M Media>=20" at bounding box center [332, 164] width 182 height 21
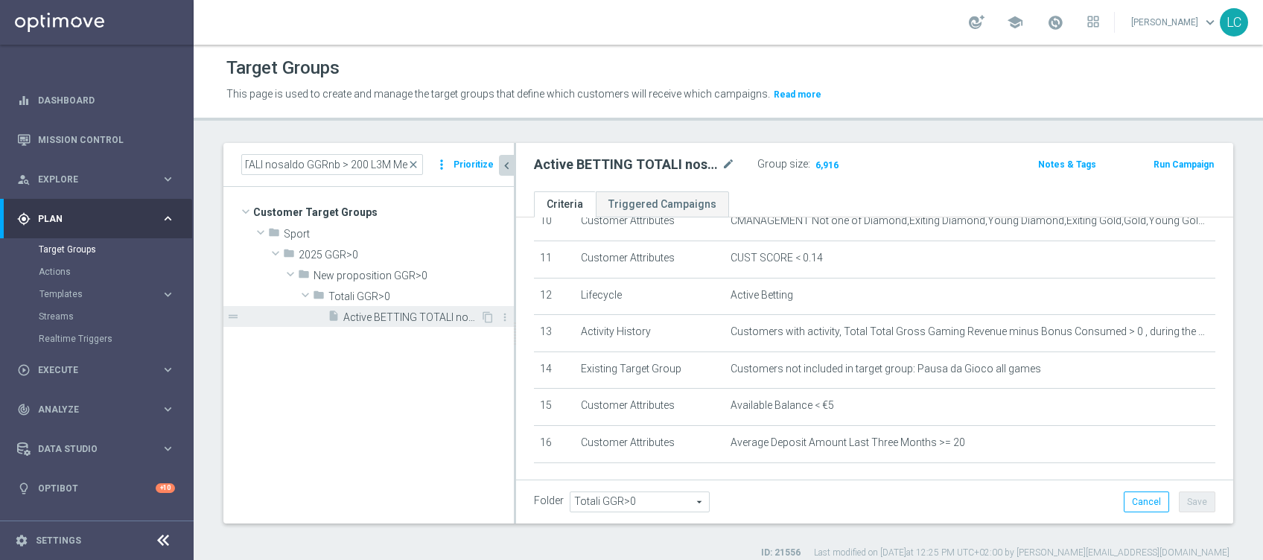
scroll to position [0, 0]
click at [378, 316] on span "Active BETTING TOTALI nosaldo GGRnb > 200 L3M Media>=20" at bounding box center [411, 317] width 137 height 13
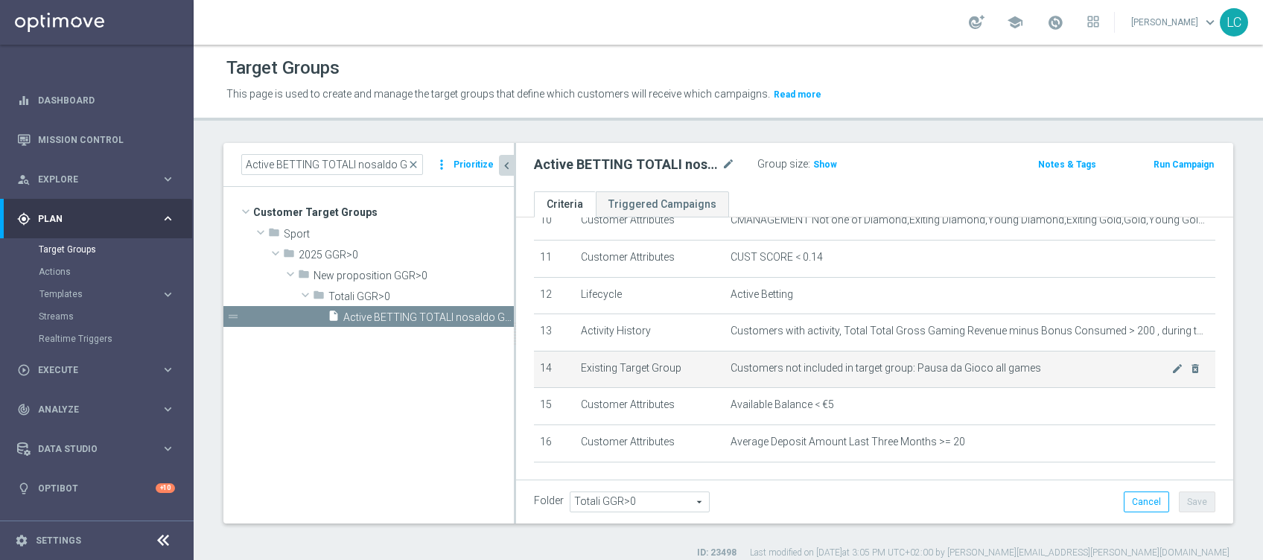
scroll to position [378, 0]
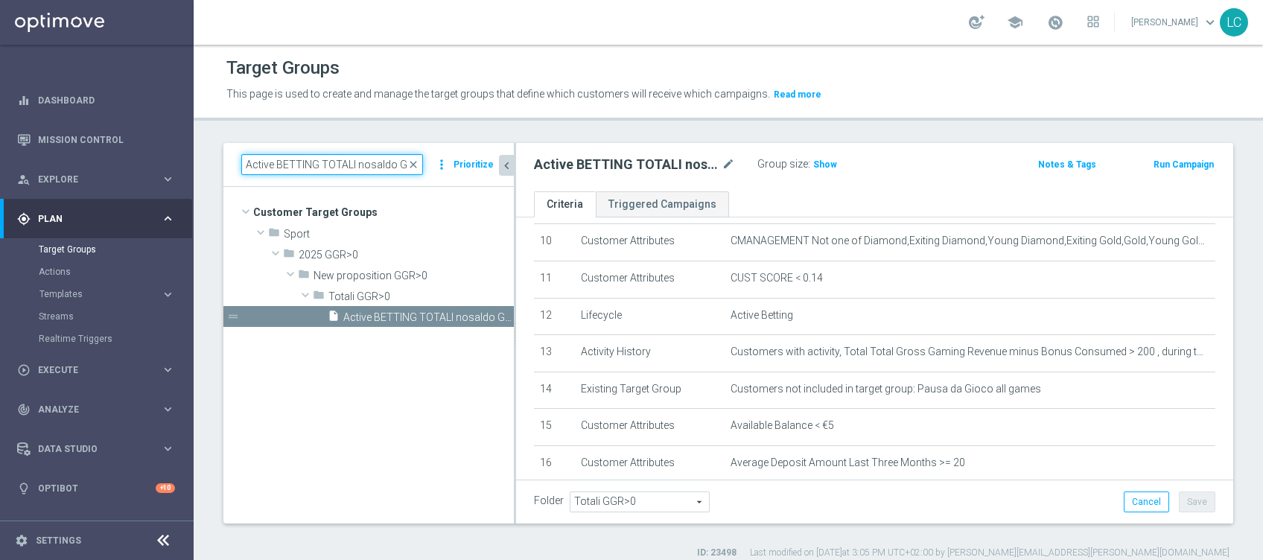
click at [375, 159] on input "Active BETTING TOTALI nosaldo GGRnb > 200 L3M Media>=20" at bounding box center [332, 164] width 182 height 21
click at [402, 163] on input "Active BETTING TOTALI nosaldo GGRnb > 200 L3M Media>=20" at bounding box center [332, 164] width 182 height 21
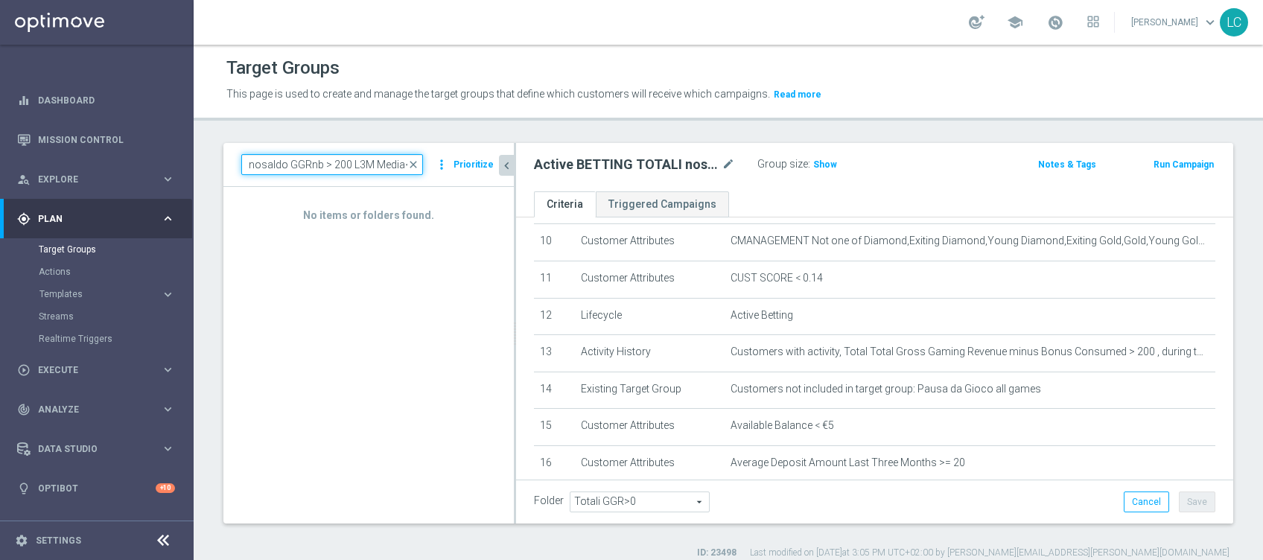
click at [402, 163] on input "Active BETTING TOTALI nosaldo GGRnb > 200 L3M Media<20" at bounding box center [332, 164] width 182 height 21
type input "Active BETTING TOTALI nosaldo GGRnb > 200 L3M Media"
click at [417, 162] on span "close" at bounding box center [413, 165] width 12 height 12
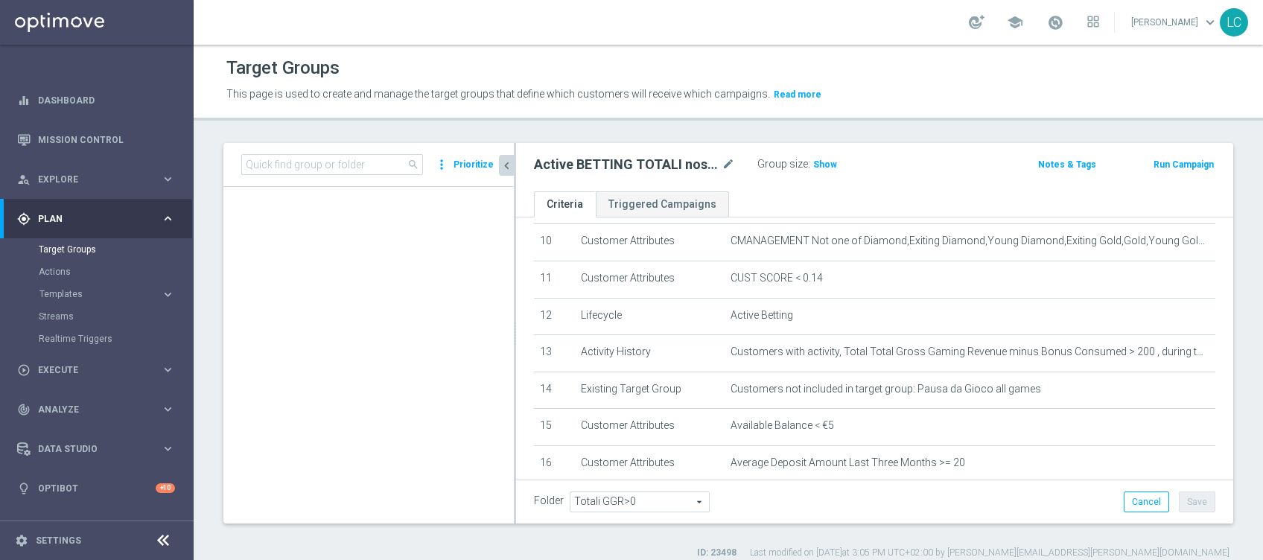
scroll to position [838, 0]
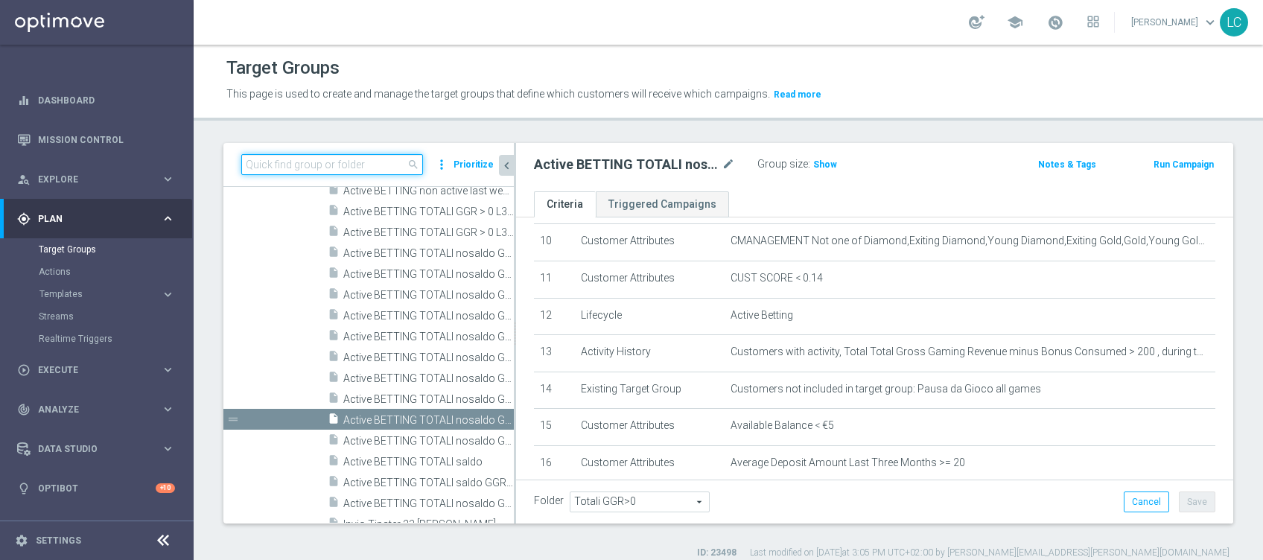
click at [289, 162] on input at bounding box center [332, 164] width 182 height 21
paste input "Active BETTING TOTALI nosaldo GGRnb >200 L3M Media<20"
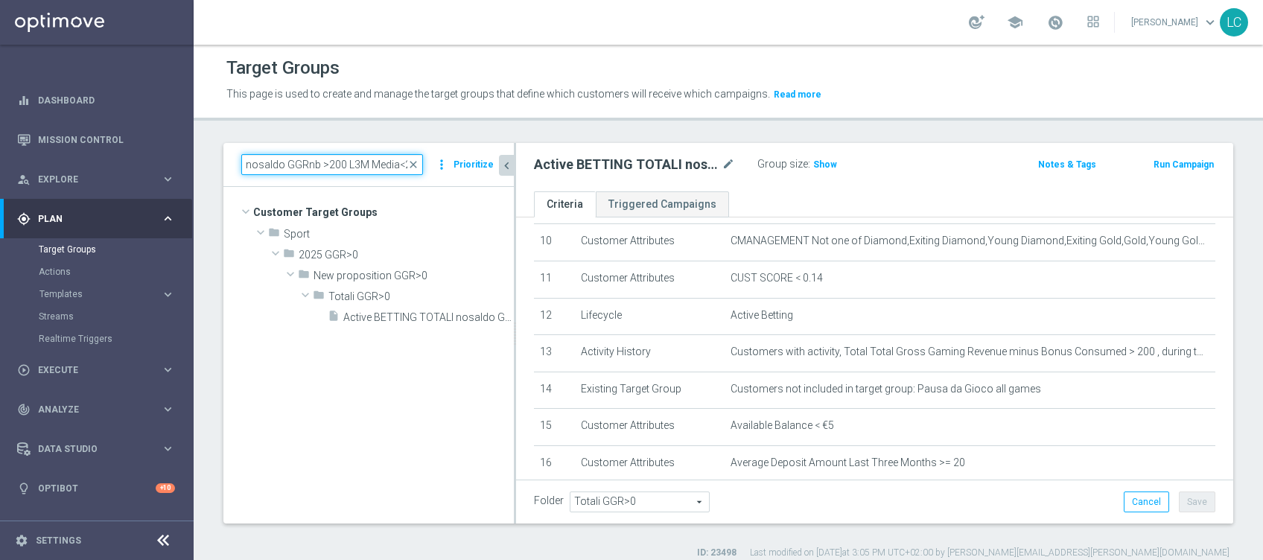
scroll to position [0, 0]
type input "Active BETTING TOTALI nosaldo GGRnb >200 L3M Media<20"
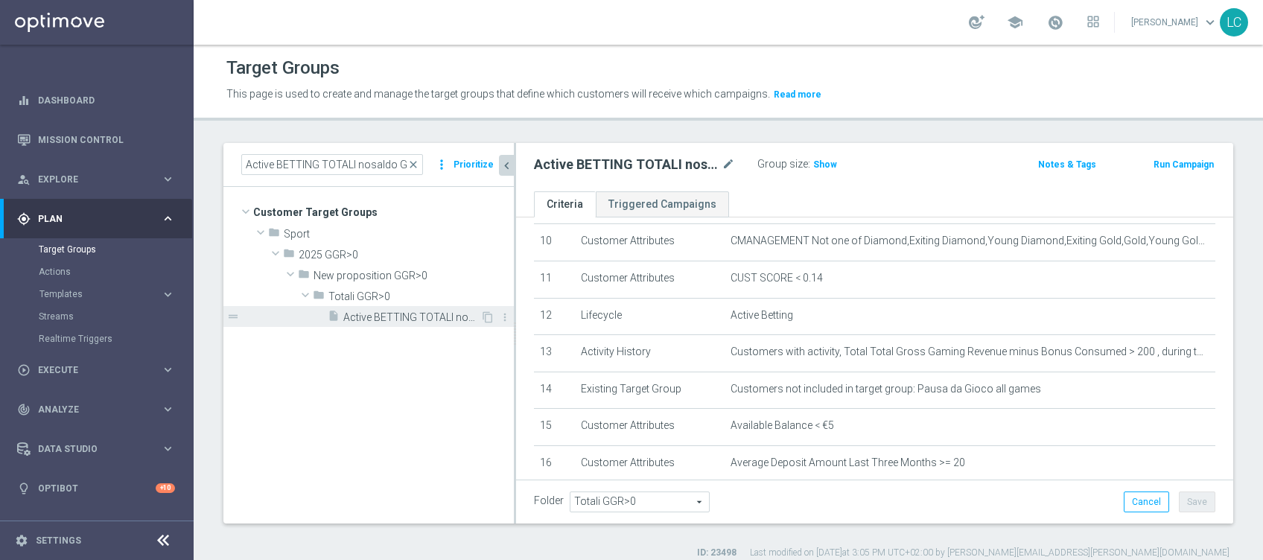
click at [381, 312] on span "Active BETTING TOTALI nosaldo GGRnb >200 L3M Media<20" at bounding box center [411, 317] width 137 height 13
